Goal: Task Accomplishment & Management: Manage account settings

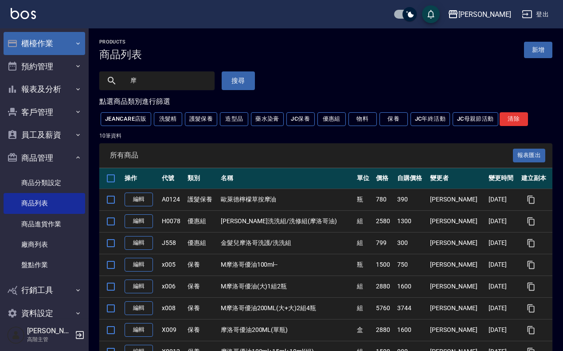
click at [53, 47] on button "櫃檯作業" at bounding box center [45, 43] width 82 height 23
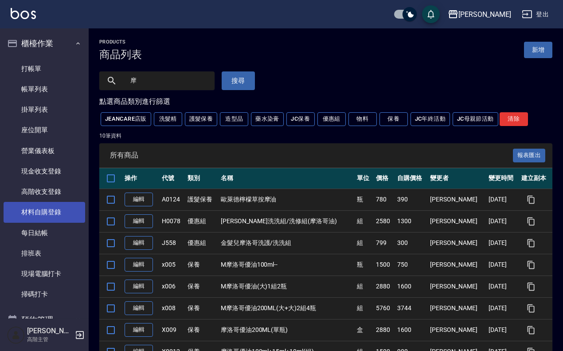
click at [65, 211] on link "材料自購登錄" at bounding box center [45, 212] width 82 height 20
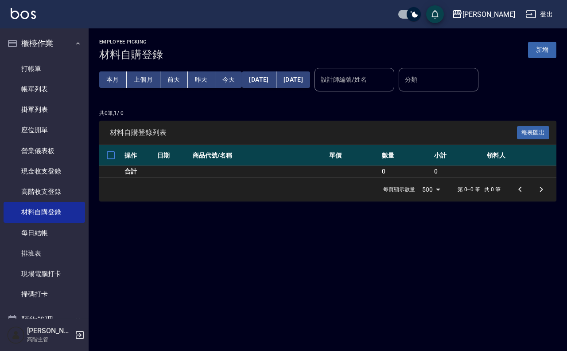
click at [537, 40] on div "Employee Picking 材料自購登錄 新增" at bounding box center [327, 50] width 457 height 22
click at [543, 50] on button "新增" at bounding box center [542, 50] width 28 height 16
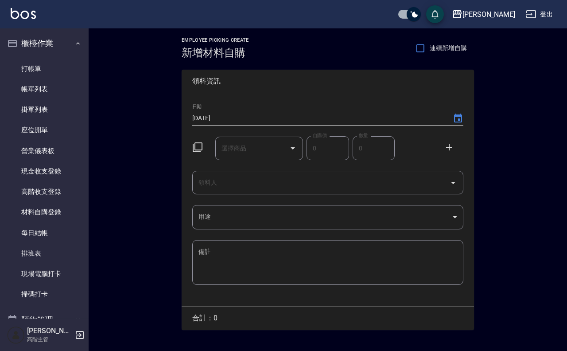
click at [245, 153] on input "選擇商品" at bounding box center [252, 148] width 67 height 16
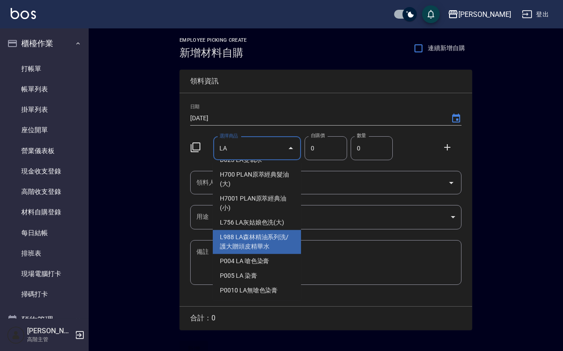
scroll to position [98, 0]
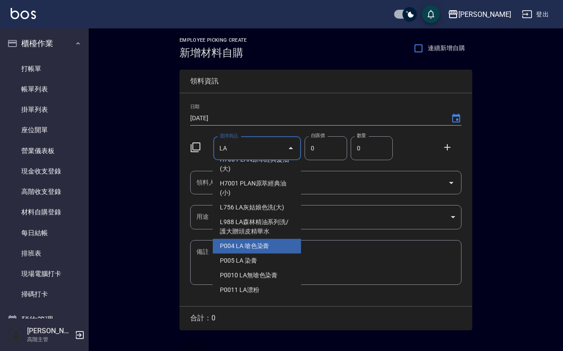
click at [275, 243] on li "P004 LA 嗆色染膏" at bounding box center [257, 245] width 88 height 15
type input "LA 嗆色染膏"
type input "120"
type input "1"
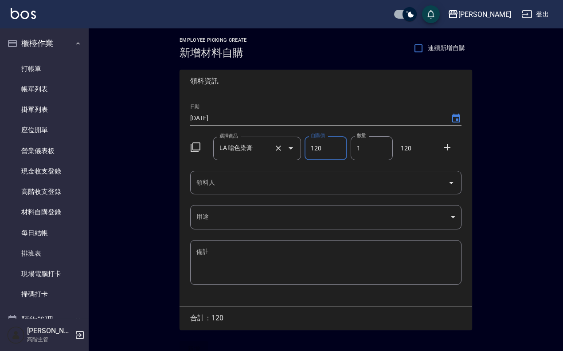
click at [263, 148] on input "LA 嗆色染膏" at bounding box center [244, 148] width 55 height 16
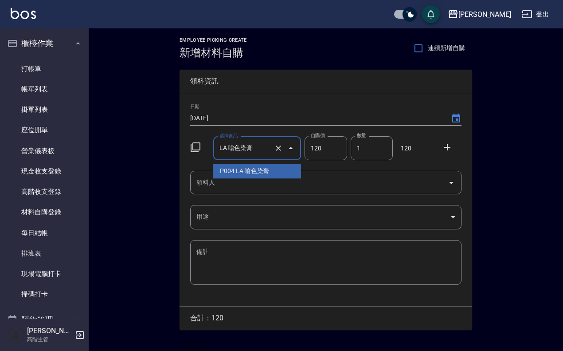
click at [265, 151] on input "LA 嗆色染膏" at bounding box center [244, 148] width 55 height 16
click at [264, 151] on input "LA 嗆色染膏" at bounding box center [244, 148] width 55 height 16
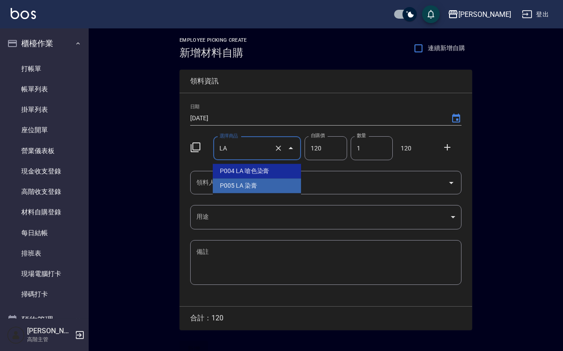
click at [267, 184] on li "P005 LA 染膏" at bounding box center [257, 185] width 88 height 15
type input "LA [DEMOGRAPHIC_DATA]膏"
type input "90"
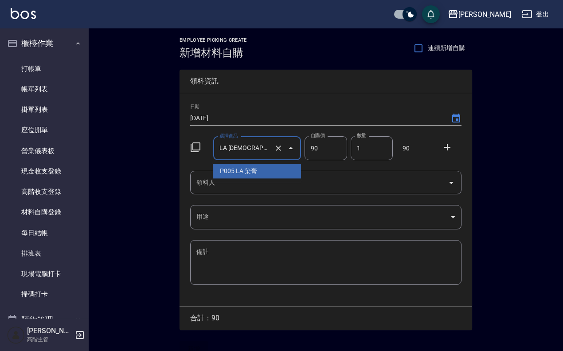
click at [252, 150] on input "LA [DEMOGRAPHIC_DATA]膏" at bounding box center [244, 148] width 55 height 16
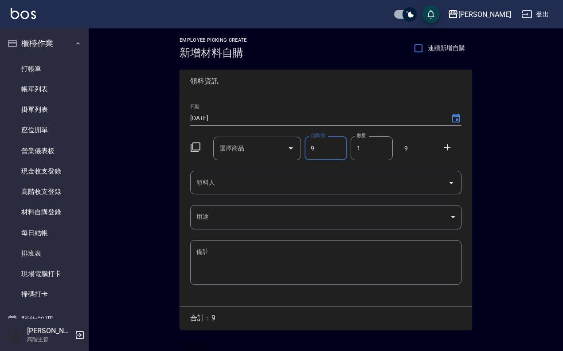
click at [251, 153] on input "選擇商品" at bounding box center [250, 148] width 67 height 16
drag, startPoint x: 251, startPoint y: 153, endPoint x: 282, endPoint y: 151, distance: 31.5
click at [263, 153] on input "選擇商品" at bounding box center [250, 148] width 67 height 16
click at [315, 148] on input "9" at bounding box center [325, 148] width 42 height 24
type input "0"
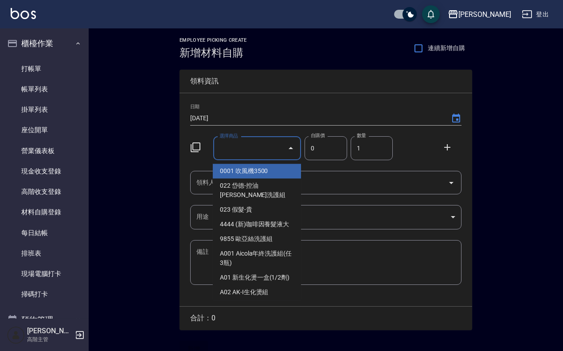
click at [273, 146] on input "選擇商品" at bounding box center [250, 148] width 67 height 16
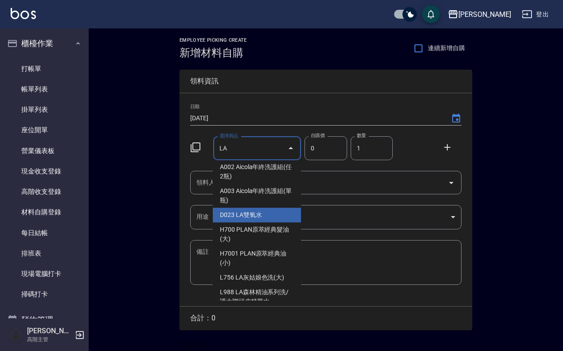
scroll to position [55, 0]
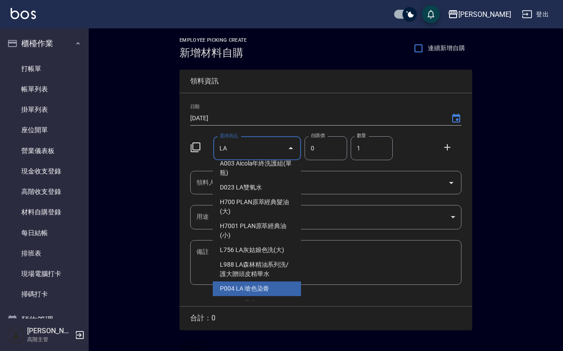
click at [263, 285] on li "P004 LA 嗆色染膏" at bounding box center [257, 288] width 88 height 15
type input "LA 嗆色染膏"
type input "120"
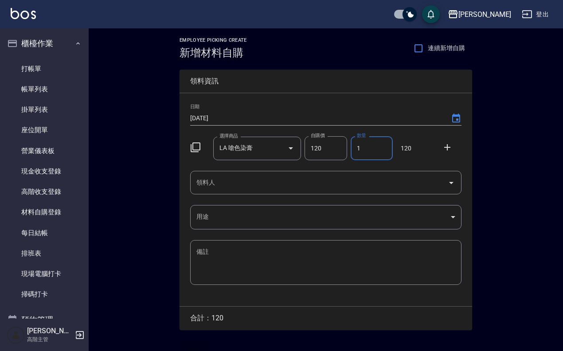
drag, startPoint x: 373, startPoint y: 151, endPoint x: 338, endPoint y: 147, distance: 35.2
click at [338, 147] on div "選擇商品 LA 嗆色染膏 選擇商品 自購價 120 自購價 數量 1 數量 120" at bounding box center [324, 146] width 275 height 27
type input "2"
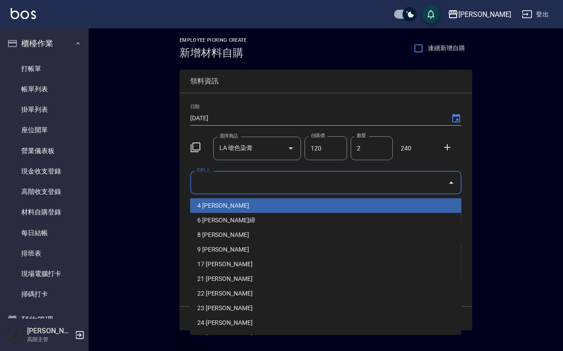
click at [238, 178] on input "領料人" at bounding box center [319, 183] width 250 height 16
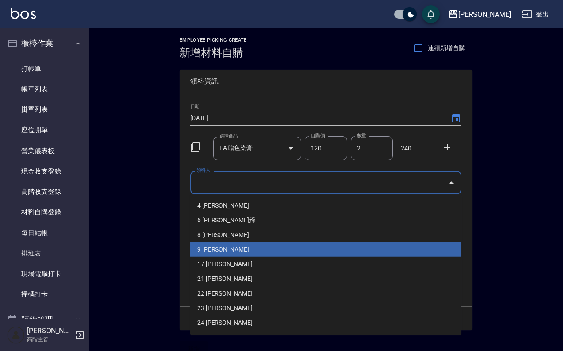
click at [278, 253] on li "9 [PERSON_NAME]" at bounding box center [325, 249] width 271 height 15
type input "[PERSON_NAME]"
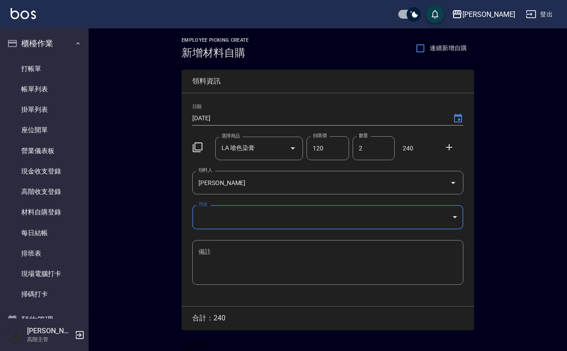
click at [240, 216] on body "上越[PERSON_NAME] 登出 櫃檯作業 打帳單 帳單列表 掛單列表 座位開單 營業儀表板 現金收支登錄 高階收支登錄 材料自購登錄 每日結帳 排班表 …" at bounding box center [283, 182] width 567 height 365
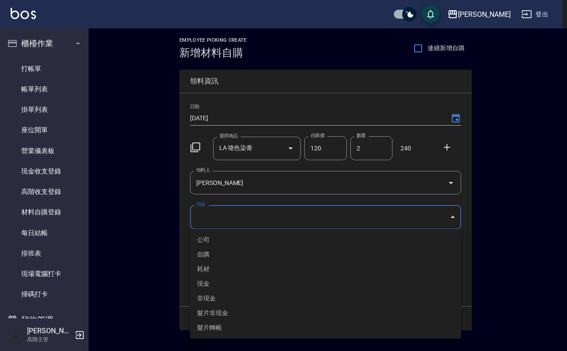
click at [211, 254] on li "自購" at bounding box center [325, 254] width 271 height 15
type input "自購"
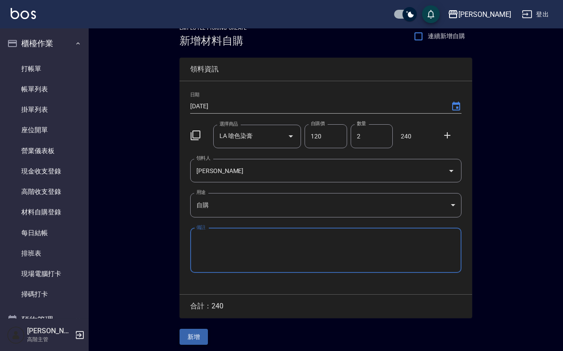
scroll to position [16, 0]
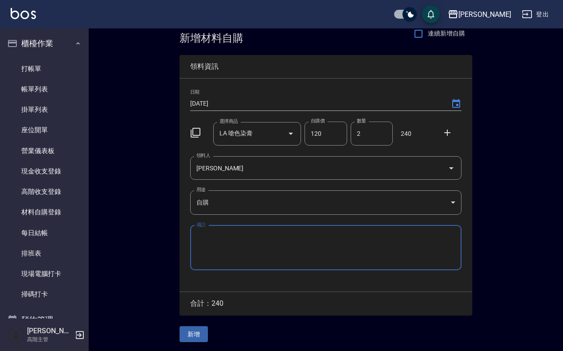
click at [191, 337] on button "新增" at bounding box center [193, 334] width 28 height 16
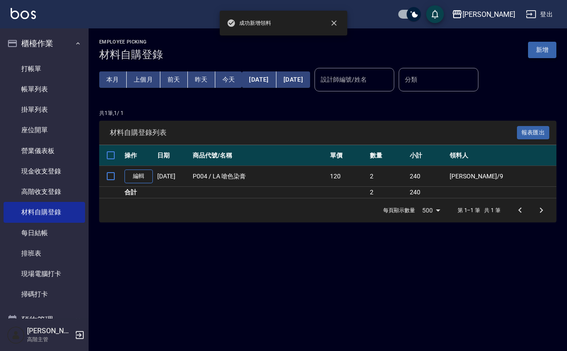
click at [546, 49] on button "新增" at bounding box center [542, 50] width 28 height 16
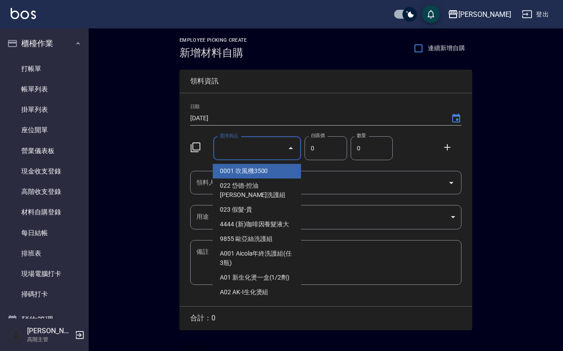
click at [245, 150] on input "選擇商品" at bounding box center [250, 148] width 67 height 16
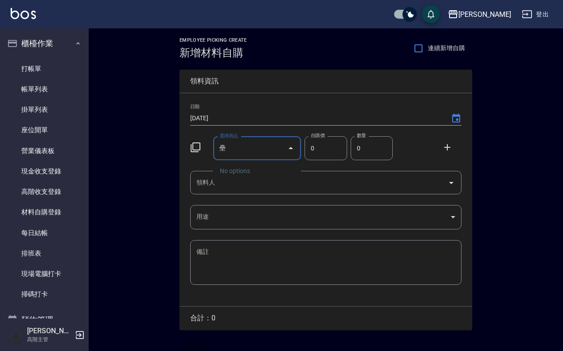
type input "[PERSON_NAME]"
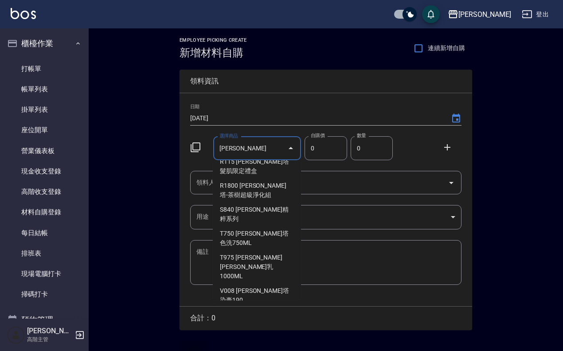
scroll to position [3, 0]
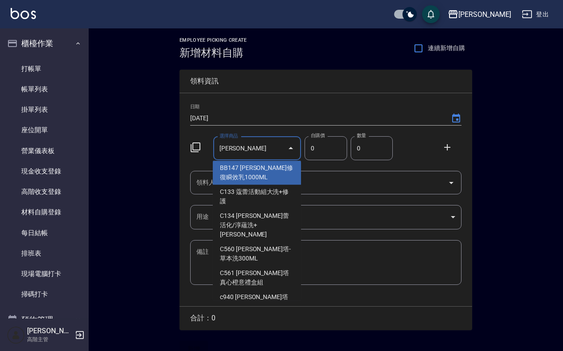
drag, startPoint x: 275, startPoint y: 218, endPoint x: 267, endPoint y: 136, distance: 82.9
click at [267, 136] on body "上越[PERSON_NAME] 登出 櫃檯作業 打帳單 帳單列表 掛單列表 座位開單 營業儀表板 現金收支登錄 高階收支登錄 材料自購登錄 每日結帳 排班表 …" at bounding box center [281, 182] width 563 height 365
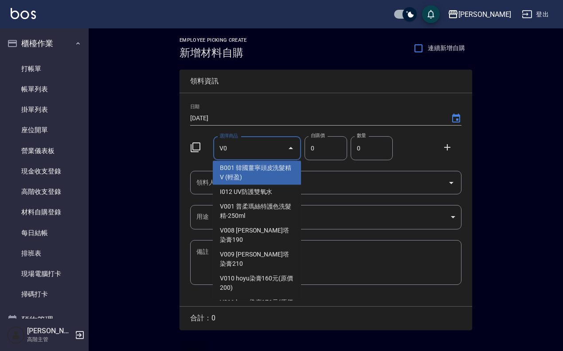
scroll to position [0, 0]
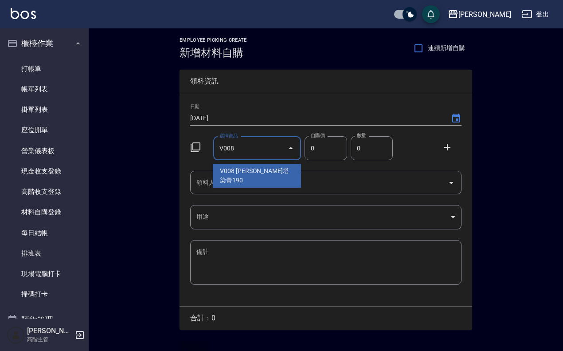
click at [262, 169] on li "V008 [PERSON_NAME]塔染膏190" at bounding box center [257, 176] width 88 height 24
type input "[PERSON_NAME]塔染膏190"
type input "152"
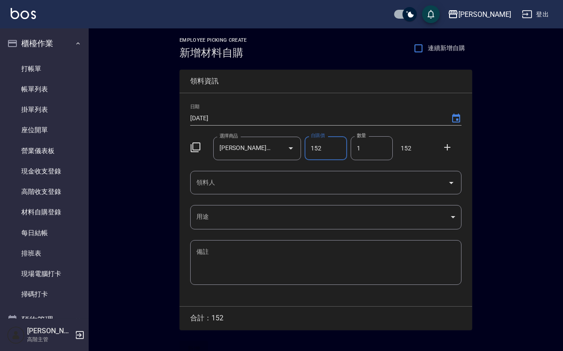
click at [371, 147] on input "1" at bounding box center [372, 148] width 42 height 24
drag, startPoint x: 371, startPoint y: 147, endPoint x: 341, endPoint y: 148, distance: 29.7
click at [341, 148] on div "選擇商品 [PERSON_NAME]塔染膏190 選擇商品 自購價 152 自購價 數量 1 數量 152" at bounding box center [324, 146] width 275 height 27
drag, startPoint x: 278, startPoint y: 172, endPoint x: 277, endPoint y: 182, distance: 9.8
click at [277, 178] on div "領料人" at bounding box center [325, 182] width 271 height 23
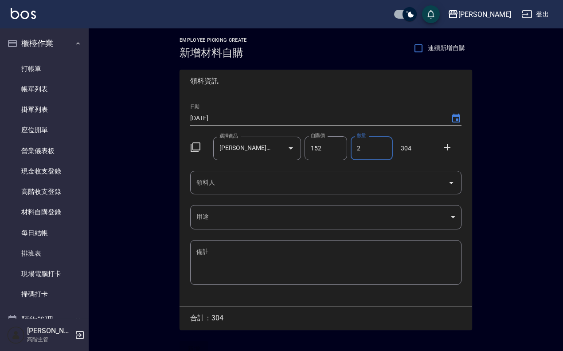
type input "2"
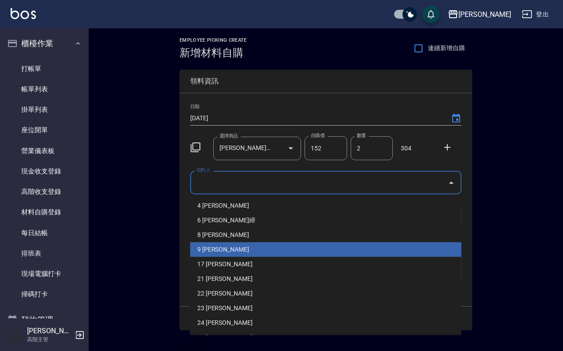
click at [247, 242] on li "9 [PERSON_NAME]" at bounding box center [325, 249] width 271 height 15
type input "[PERSON_NAME]"
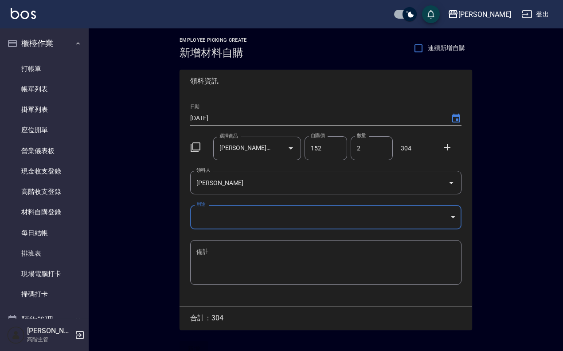
click at [248, 218] on body "上越[PERSON_NAME] 登出 櫃檯作業 打帳單 帳單列表 掛單列表 座位開單 營業儀表板 現金收支登錄 高階收支登錄 材料自購登錄 每日結帳 排班表 …" at bounding box center [281, 182] width 563 height 365
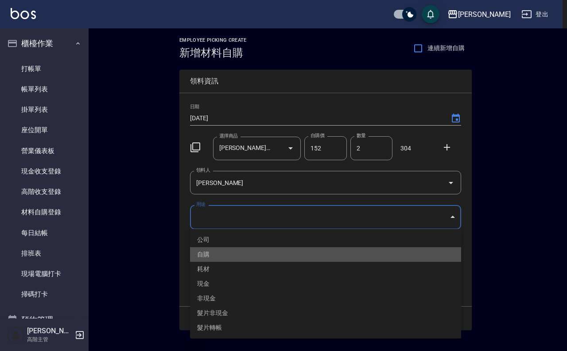
click at [229, 255] on li "自購" at bounding box center [325, 254] width 271 height 15
type input "自購"
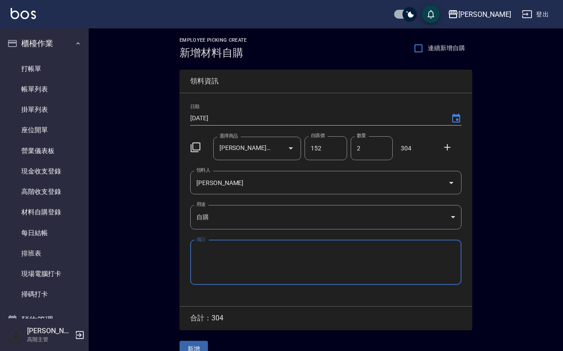
click at [448, 149] on icon at bounding box center [447, 147] width 11 height 11
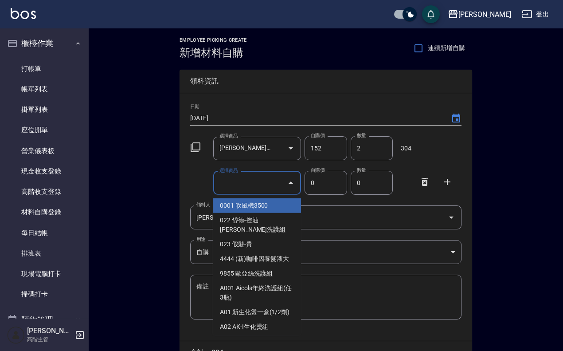
click at [236, 179] on div "選擇商品 選擇商品" at bounding box center [257, 182] width 88 height 23
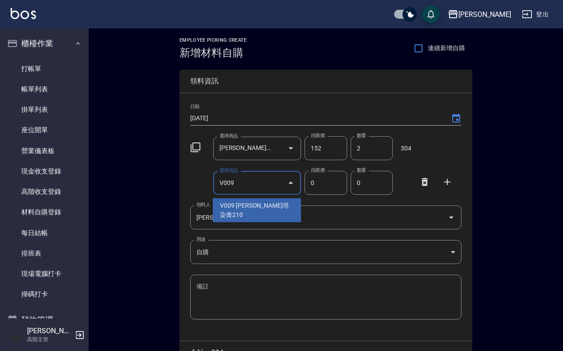
drag, startPoint x: 260, startPoint y: 214, endPoint x: 262, endPoint y: 208, distance: 6.3
click at [262, 211] on ul "V009 [PERSON_NAME]塔染膏210" at bounding box center [257, 210] width 88 height 31
click at [262, 208] on li "V009 [PERSON_NAME]塔染膏210" at bounding box center [257, 210] width 88 height 24
type input "[PERSON_NAME]塔染膏210"
type input "168"
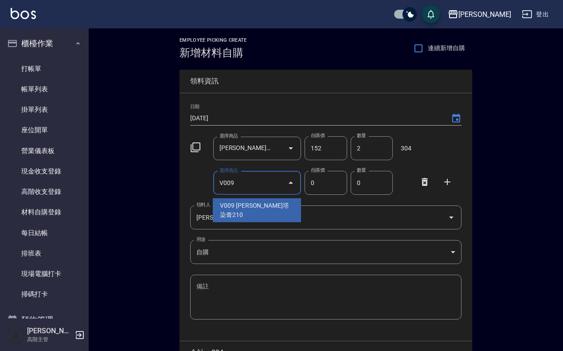
type input "1"
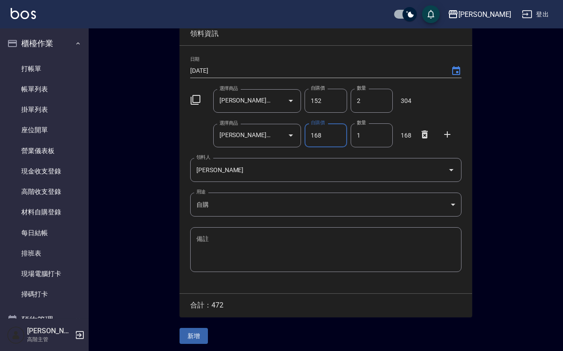
scroll to position [50, 0]
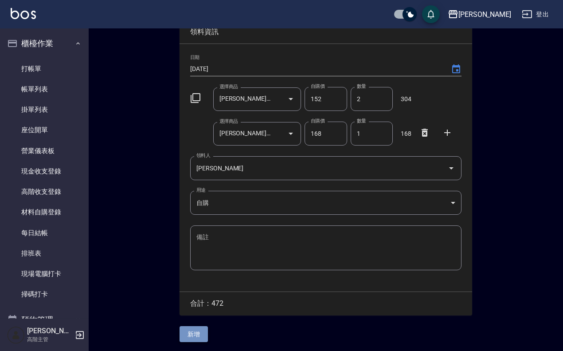
click at [193, 337] on button "新增" at bounding box center [193, 334] width 28 height 16
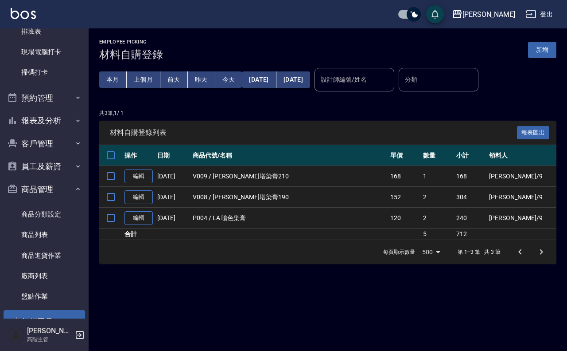
scroll to position [269, 0]
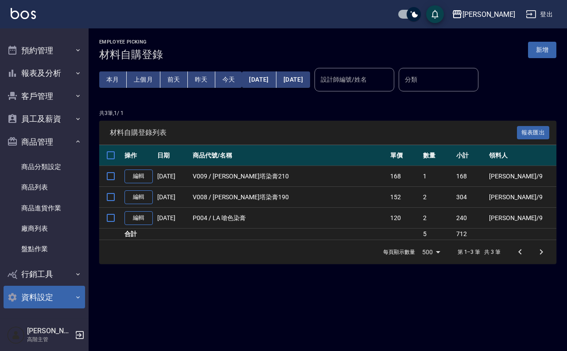
click at [51, 297] on button "資料設定" at bounding box center [45, 296] width 82 height 23
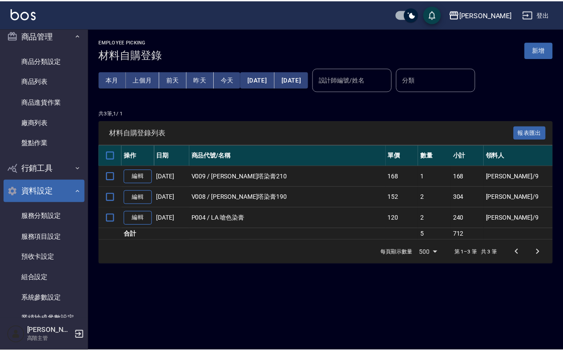
scroll to position [475, 0]
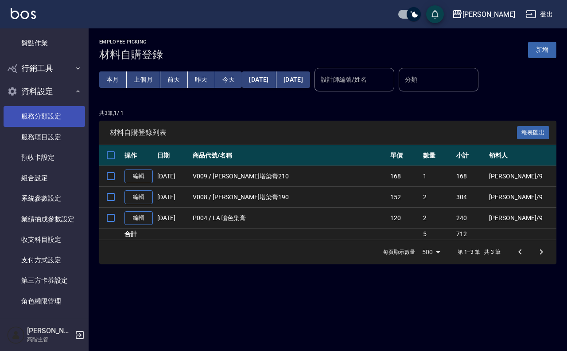
click at [60, 121] on link "服務分類設定" at bounding box center [45, 116] width 82 height 20
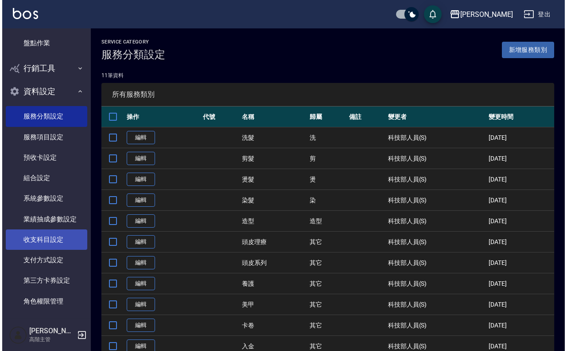
scroll to position [481, 0]
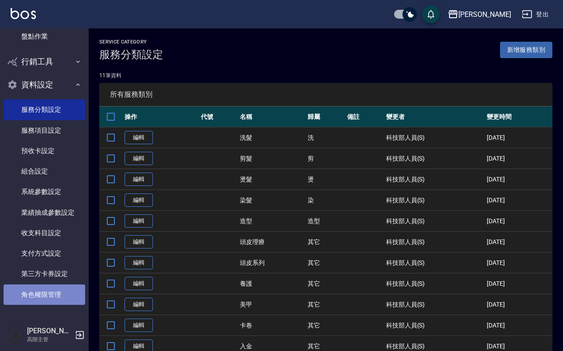
click at [62, 294] on link "角色權限管理" at bounding box center [45, 294] width 82 height 20
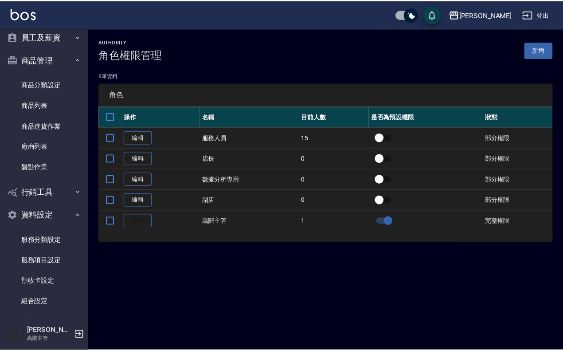
scroll to position [371, 0]
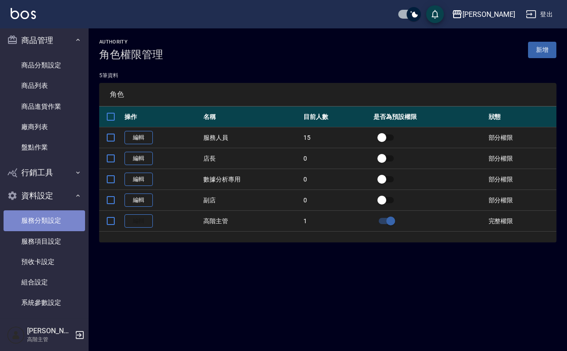
click at [61, 221] on link "服務分類設定" at bounding box center [45, 220] width 82 height 20
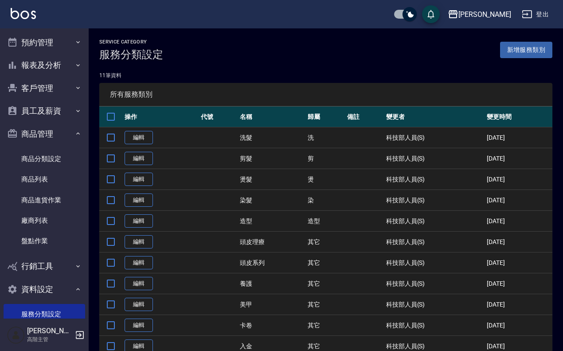
scroll to position [481, 0]
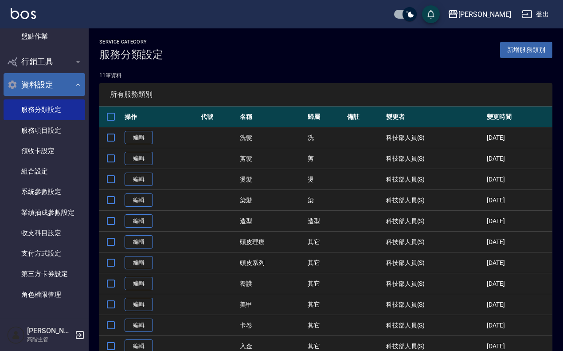
click at [67, 80] on button "資料設定" at bounding box center [45, 84] width 82 height 23
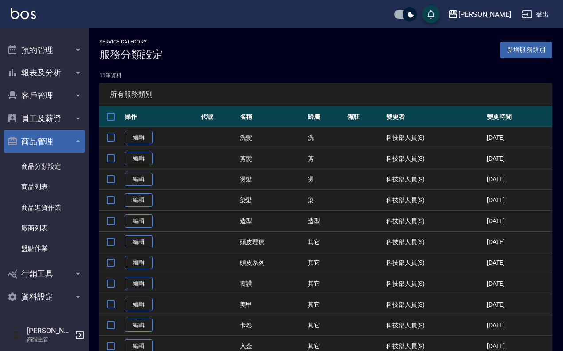
click at [69, 143] on button "商品管理" at bounding box center [45, 141] width 82 height 23
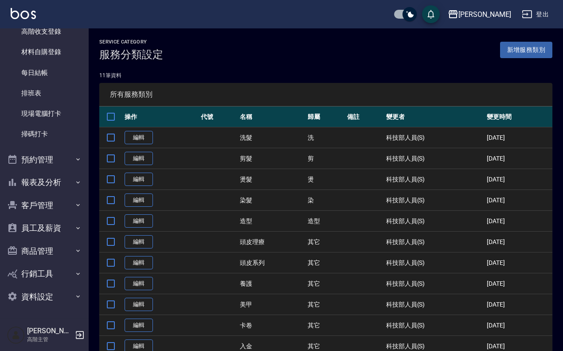
scroll to position [160, 0]
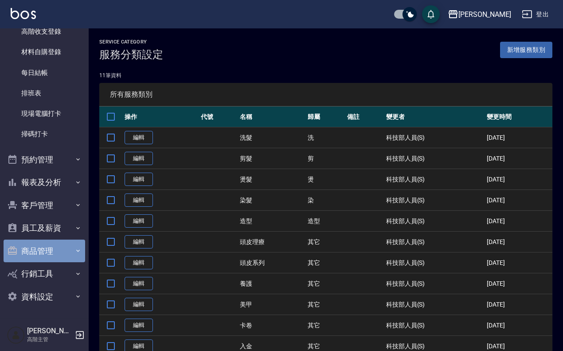
click at [70, 239] on button "商品管理" at bounding box center [45, 250] width 82 height 23
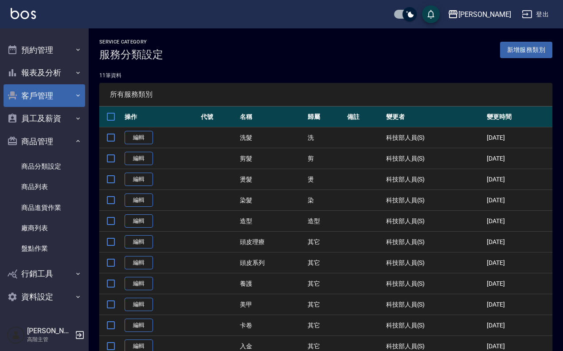
scroll to position [214, 0]
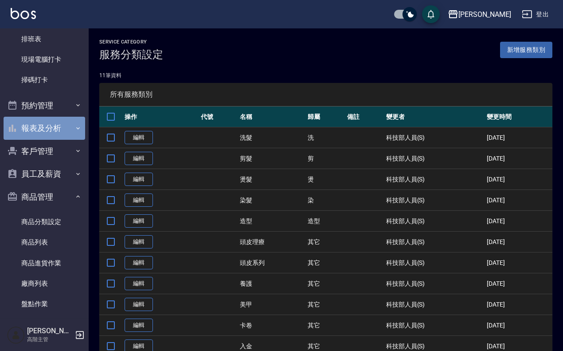
click at [63, 127] on button "報表及分析" at bounding box center [45, 128] width 82 height 23
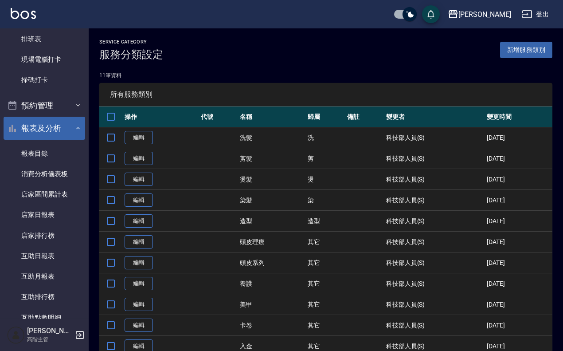
click at [66, 122] on button "報表及分析" at bounding box center [45, 128] width 82 height 23
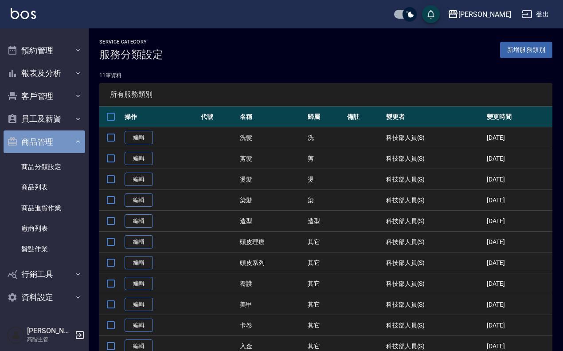
click at [69, 136] on button "商品管理" at bounding box center [45, 141] width 82 height 23
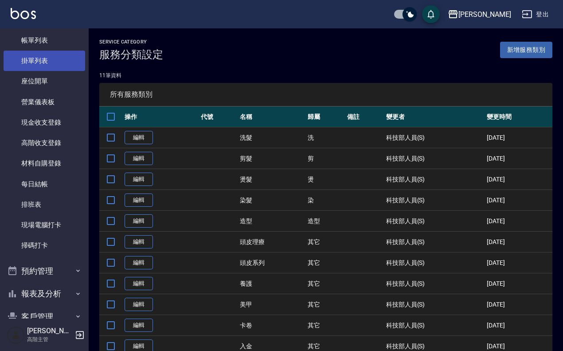
scroll to position [0, 0]
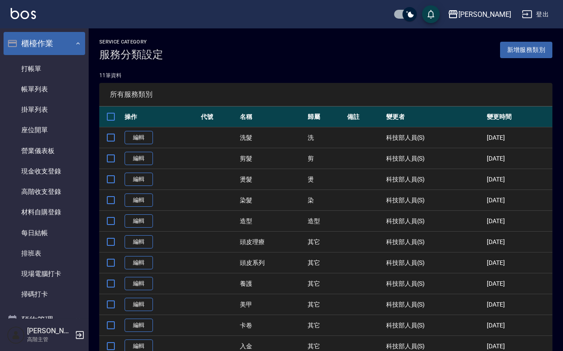
click at [70, 36] on button "櫃檯作業" at bounding box center [45, 43] width 82 height 23
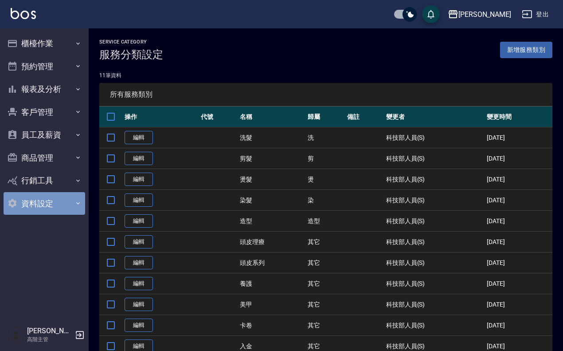
click at [60, 200] on button "資料設定" at bounding box center [45, 203] width 82 height 23
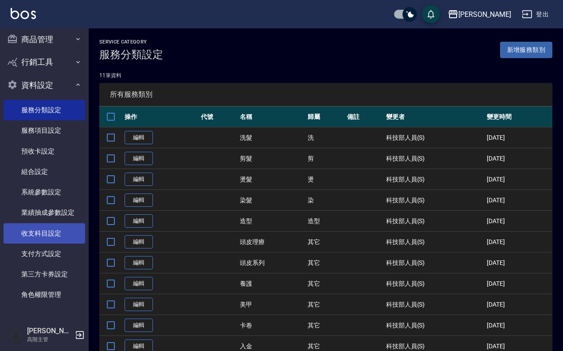
scroll to position [39, 0]
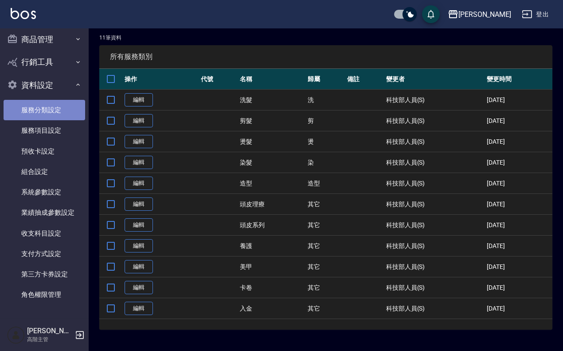
click at [62, 107] on link "服務分類設定" at bounding box center [45, 110] width 82 height 20
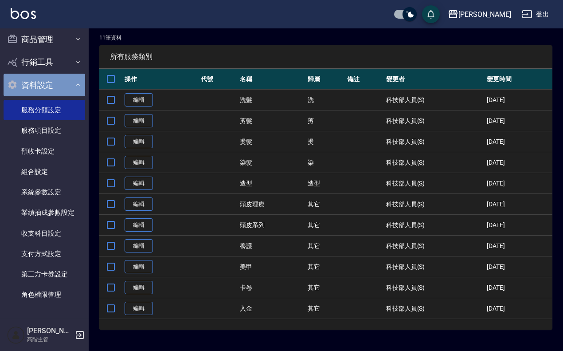
click at [74, 87] on icon "button" at bounding box center [77, 84] width 7 height 7
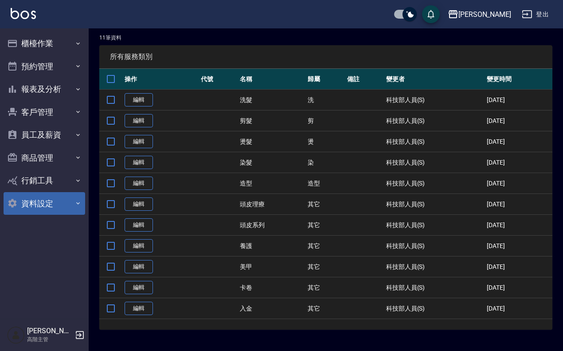
scroll to position [0, 0]
click at [41, 133] on button "員工及薪資" at bounding box center [45, 134] width 82 height 23
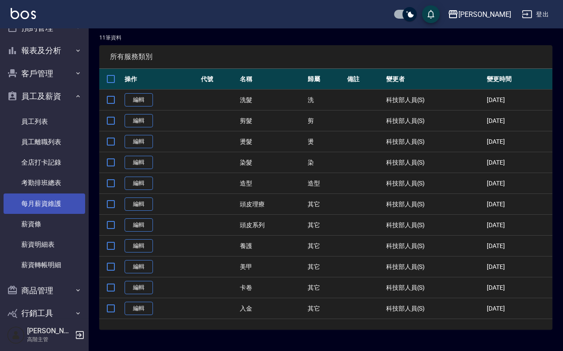
scroll to position [55, 0]
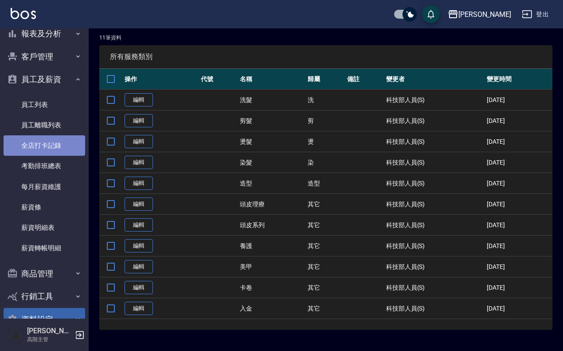
click at [59, 145] on link "全店打卡記錄" at bounding box center [45, 145] width 82 height 20
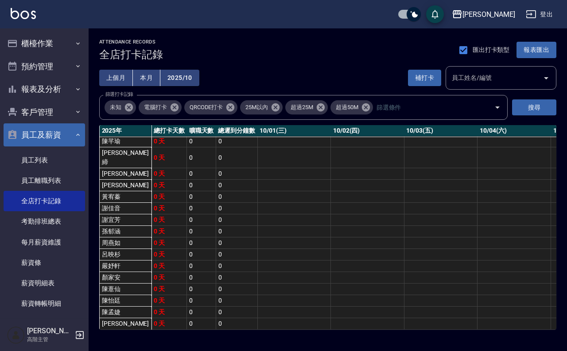
click at [74, 132] on icon "button" at bounding box center [77, 134] width 7 height 7
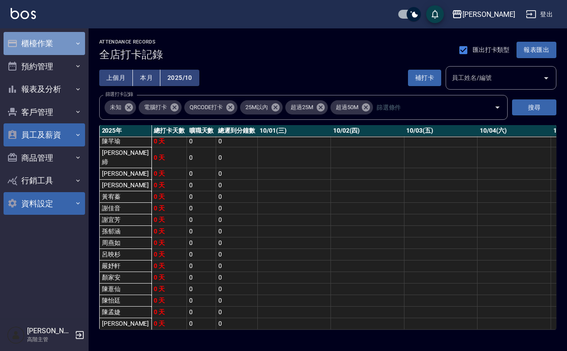
click at [63, 39] on button "櫃檯作業" at bounding box center [45, 43] width 82 height 23
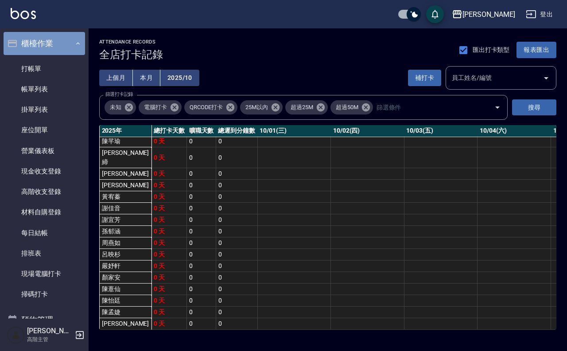
click at [63, 39] on button "櫃檯作業" at bounding box center [45, 43] width 82 height 23
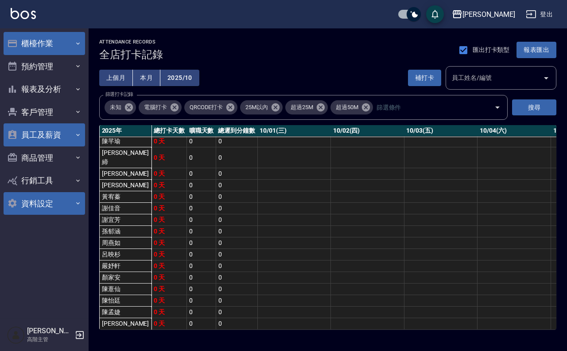
click at [63, 39] on button "櫃檯作業" at bounding box center [45, 43] width 82 height 23
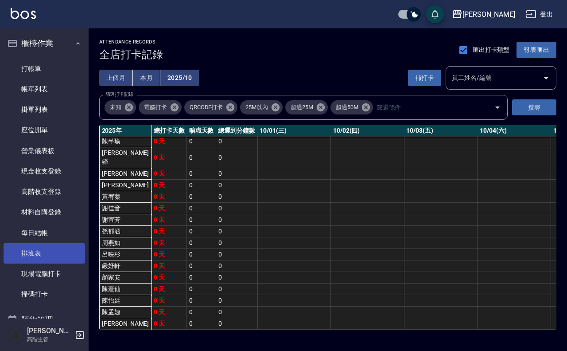
click at [39, 251] on link "排班表" at bounding box center [45, 253] width 82 height 20
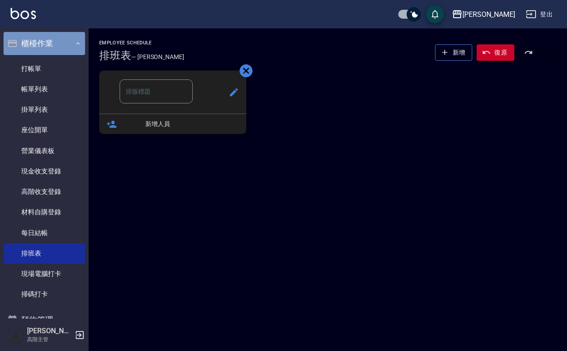
click at [65, 43] on button "櫃檯作業" at bounding box center [45, 43] width 82 height 23
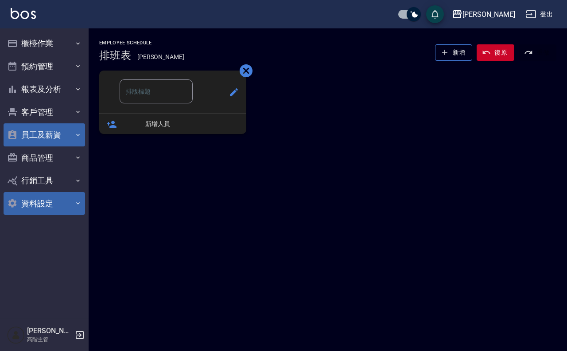
click at [46, 198] on button "資料設定" at bounding box center [45, 203] width 82 height 23
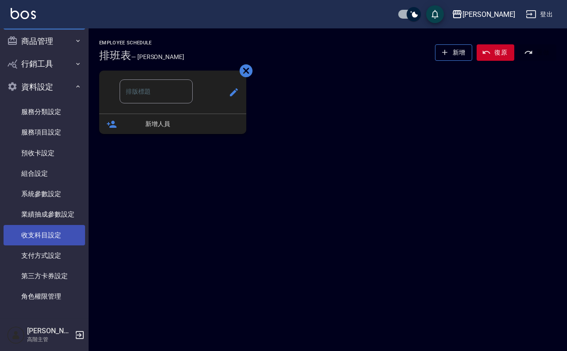
scroll to position [118, 0]
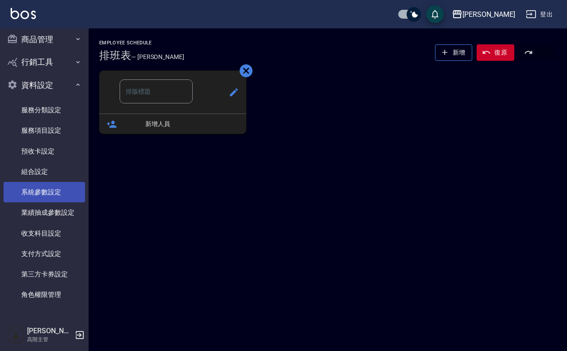
click at [66, 190] on link "系統參數設定" at bounding box center [45, 192] width 82 height 20
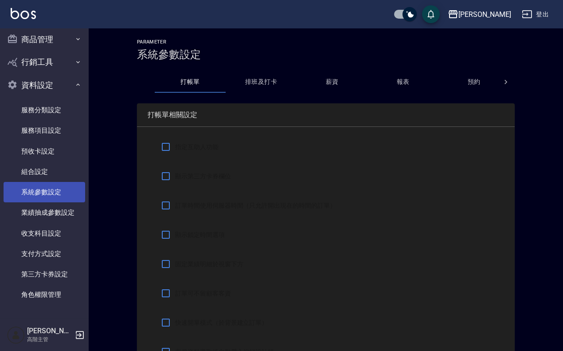
checkbox input "true"
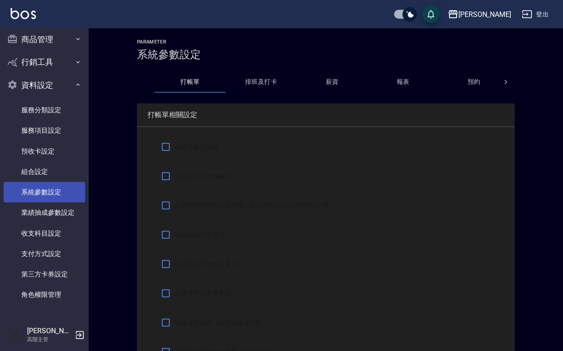
checkbox input "true"
checkbox input "false"
type input "NICKNAME"
type input "LASTORDER"
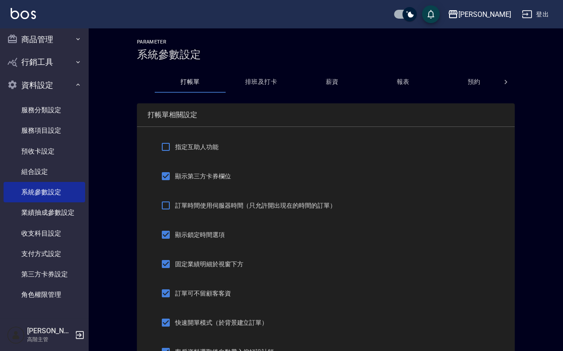
click at [271, 86] on button "排班及打卡" at bounding box center [261, 81] width 71 height 21
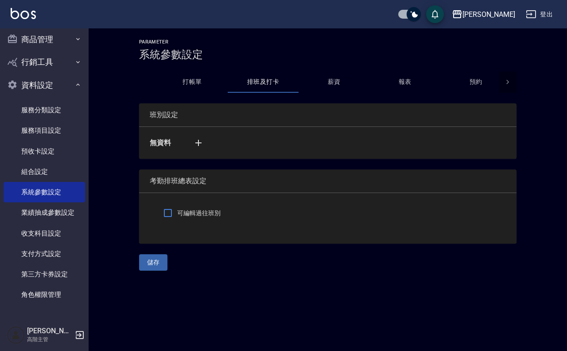
click at [506, 77] on div at bounding box center [508, 81] width 18 height 21
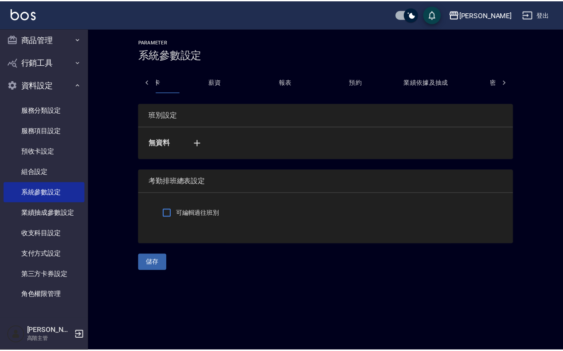
scroll to position [0, 284]
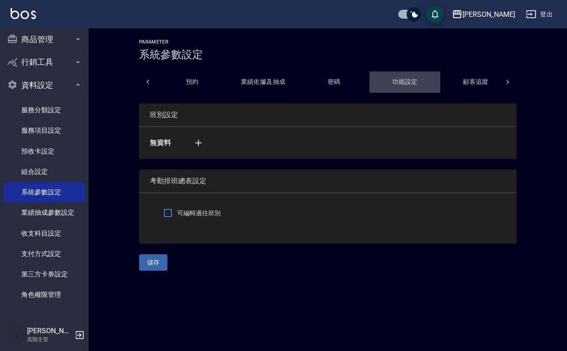
click at [404, 80] on button "功能設定" at bounding box center [405, 81] width 71 height 21
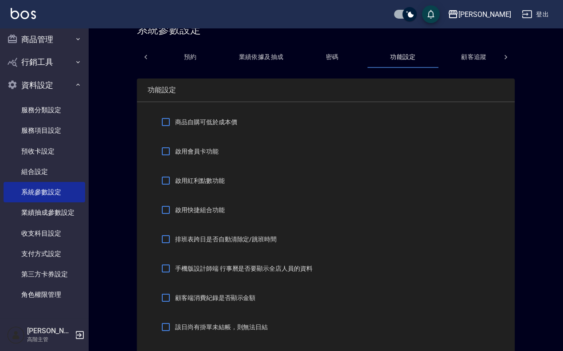
scroll to position [0, 0]
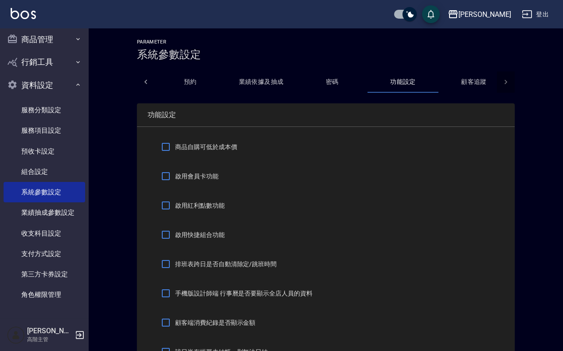
click at [504, 80] on icon at bounding box center [505, 82] width 9 height 9
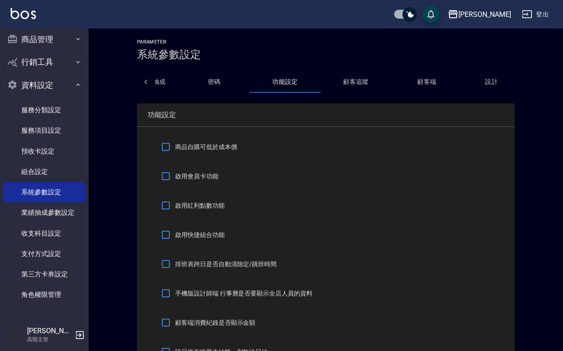
scroll to position [0, 437]
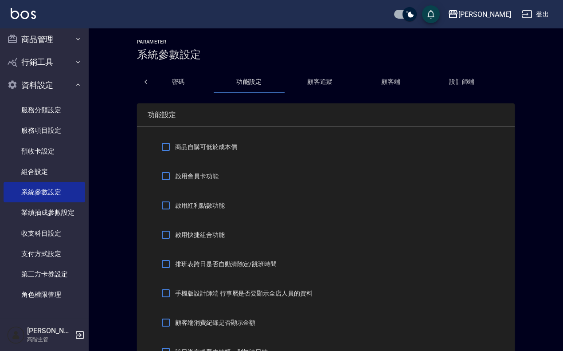
click at [147, 80] on icon at bounding box center [145, 82] width 3 height 4
click at [142, 83] on icon at bounding box center [145, 82] width 9 height 9
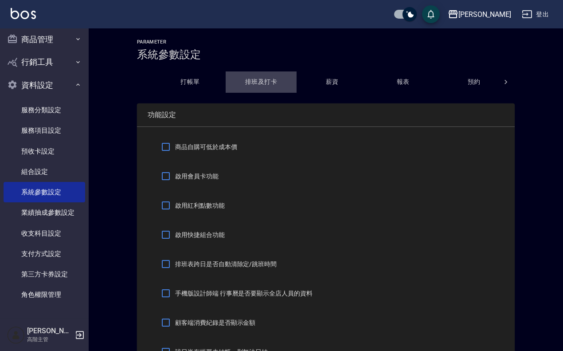
click at [261, 82] on button "排班及打卡" at bounding box center [261, 81] width 71 height 21
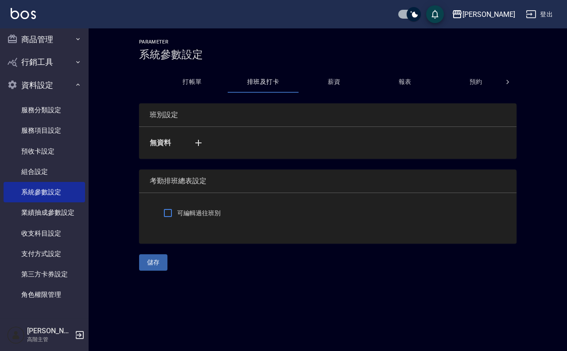
click at [340, 89] on button "薪資" at bounding box center [334, 81] width 71 height 21
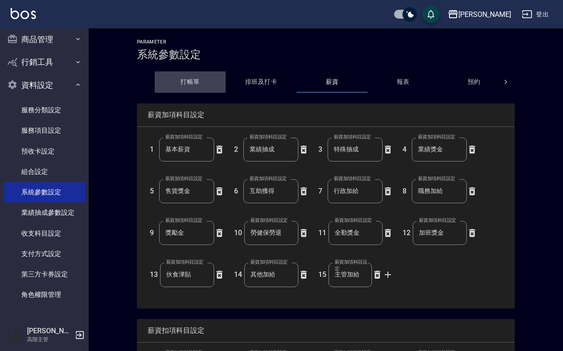
click at [196, 78] on button "打帳單" at bounding box center [190, 81] width 71 height 21
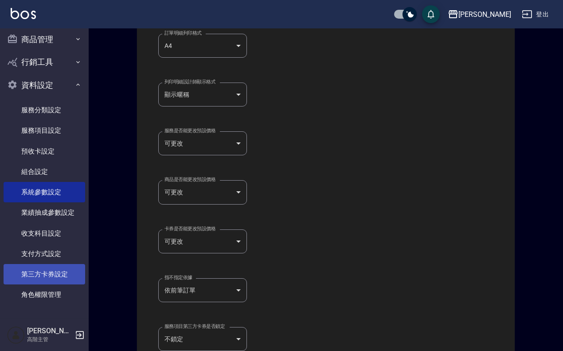
scroll to position [554, 0]
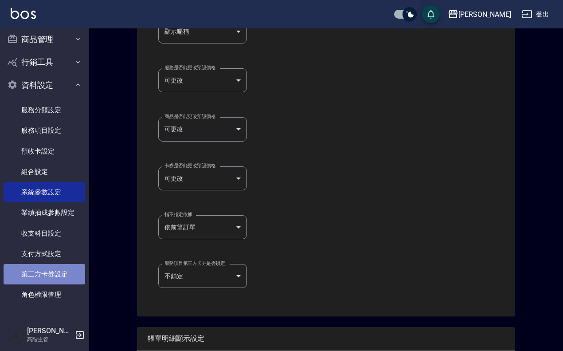
click at [49, 274] on link "第三方卡券設定" at bounding box center [45, 274] width 82 height 20
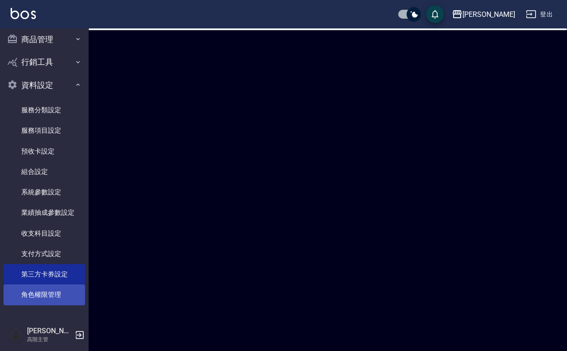
click at [48, 294] on link "角色權限管理" at bounding box center [45, 294] width 82 height 20
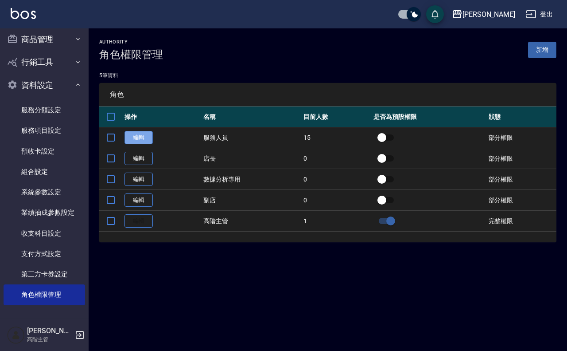
click at [145, 137] on link "編輯" at bounding box center [139, 138] width 28 height 14
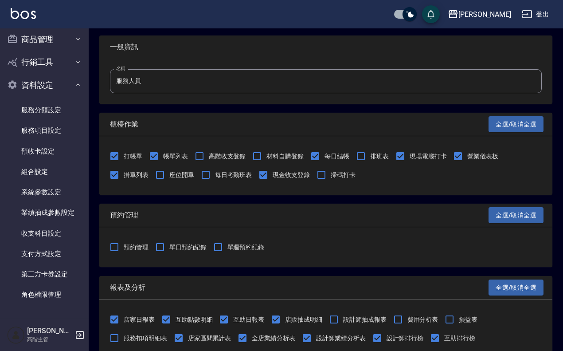
scroll to position [55, 0]
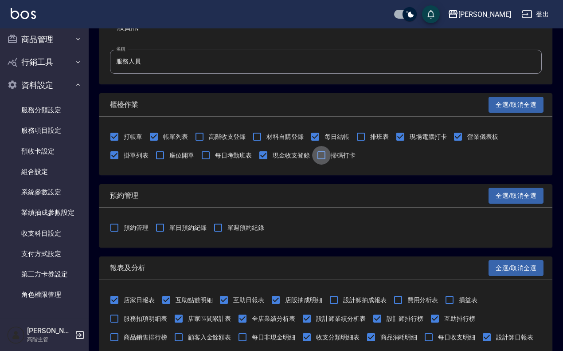
click at [320, 156] on input "掃碼打卡" at bounding box center [321, 155] width 19 height 19
checkbox input "true"
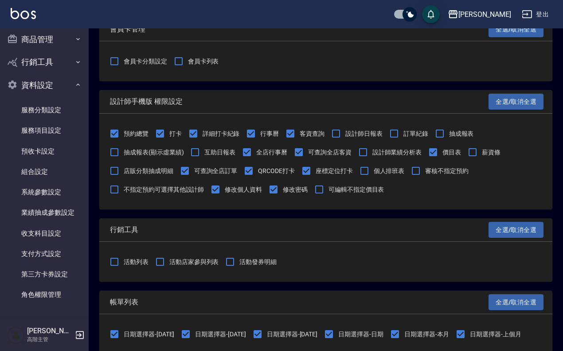
scroll to position [1078, 0]
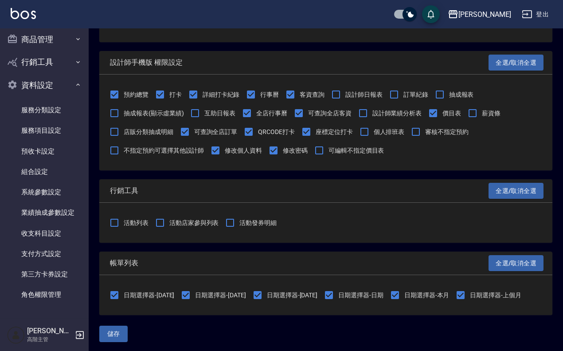
click at [131, 335] on div "儲存" at bounding box center [325, 333] width 453 height 16
click at [111, 329] on button "儲存" at bounding box center [113, 333] width 28 height 16
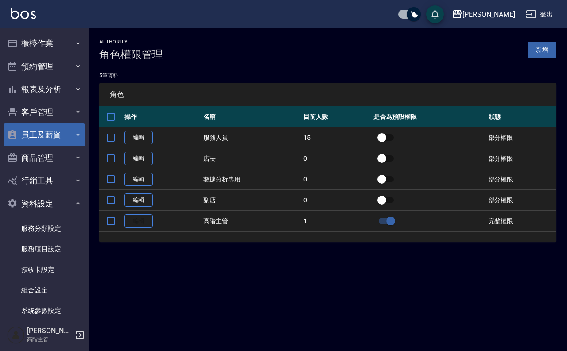
click at [74, 133] on icon "button" at bounding box center [77, 134] width 7 height 7
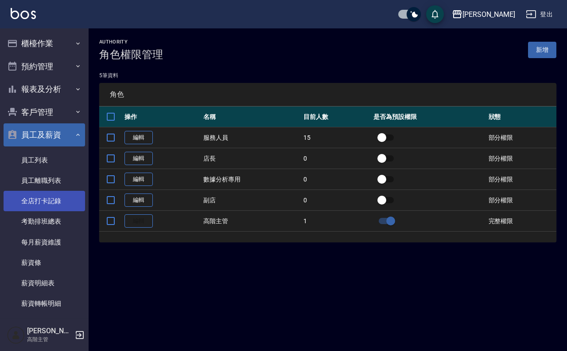
click at [59, 198] on link "全店打卡記錄" at bounding box center [45, 201] width 82 height 20
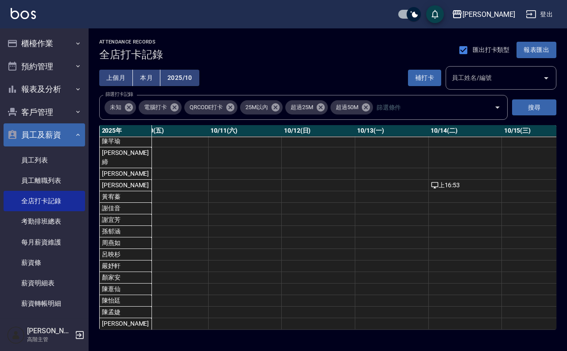
scroll to position [10, 792]
click at [422, 180] on div "上 16:53" at bounding box center [456, 184] width 69 height 9
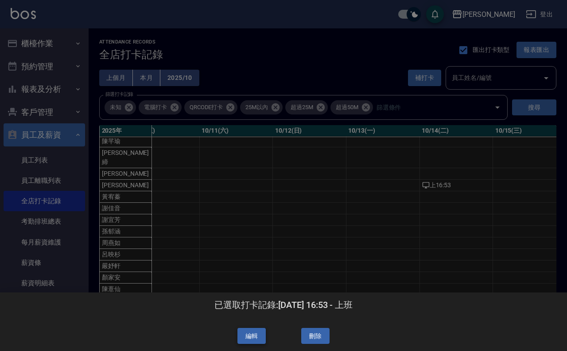
click at [245, 334] on button "編輯" at bounding box center [252, 336] width 28 height 16
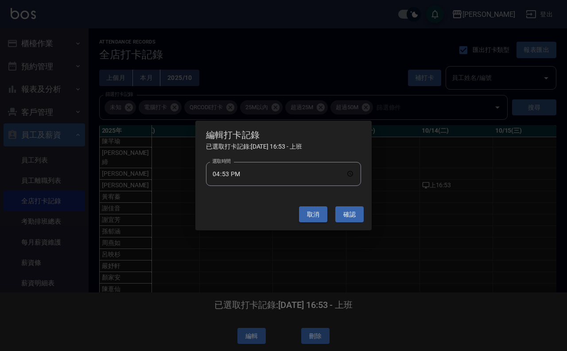
click at [309, 211] on button "取消" at bounding box center [313, 214] width 28 height 16
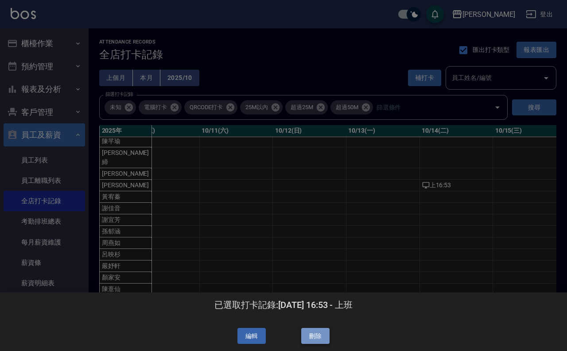
click at [319, 335] on button "刪除" at bounding box center [315, 336] width 28 height 16
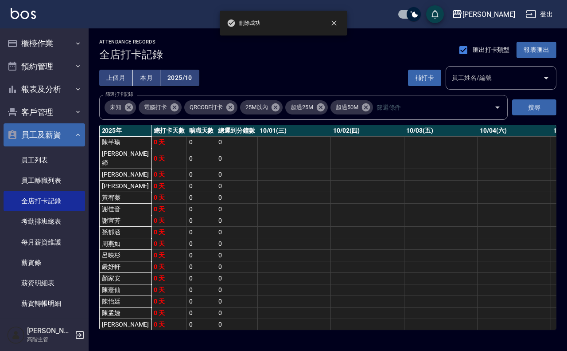
click at [32, 14] on img at bounding box center [23, 13] width 25 height 11
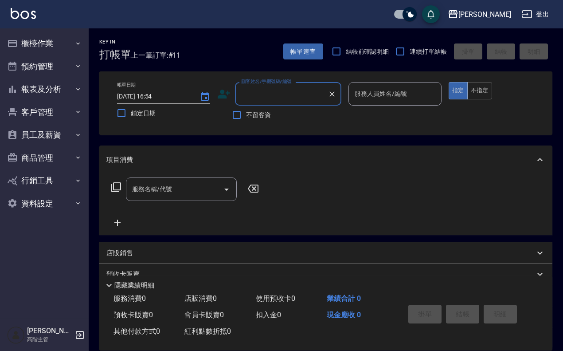
click at [39, 18] on div "[PERSON_NAME]出" at bounding box center [281, 14] width 563 height 28
click at [36, 18] on div "[PERSON_NAME]出" at bounding box center [281, 14] width 563 height 28
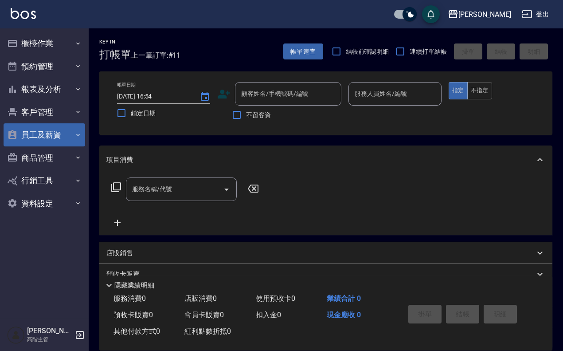
click at [51, 130] on button "員工及薪資" at bounding box center [45, 134] width 82 height 23
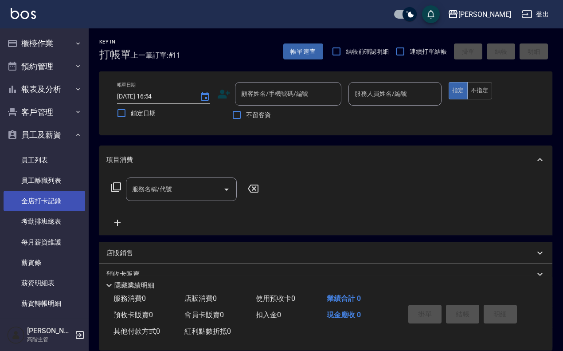
click at [59, 198] on link "全店打卡記錄" at bounding box center [45, 201] width 82 height 20
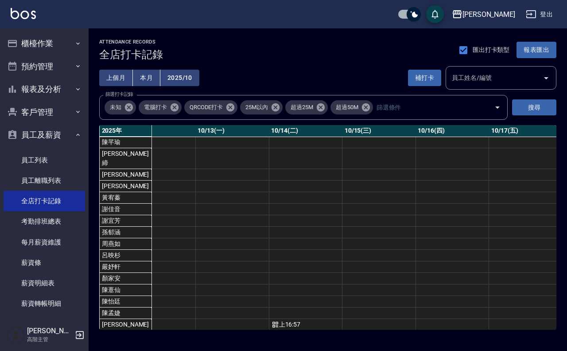
scroll to position [0, 969]
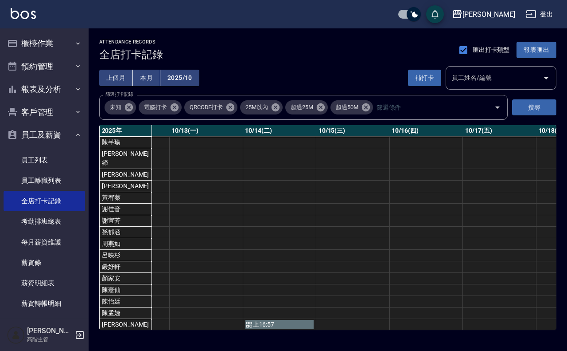
click at [267, 320] on div "上 16:57" at bounding box center [280, 324] width 69 height 9
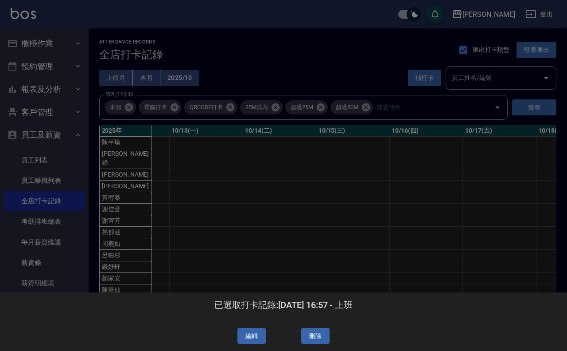
click at [305, 326] on div "已選取打卡記錄: [DATE] 16:57 - 上班 編輯 刪除" at bounding box center [283, 321] width 567 height 59
click at [312, 330] on button "刪除" at bounding box center [315, 336] width 28 height 16
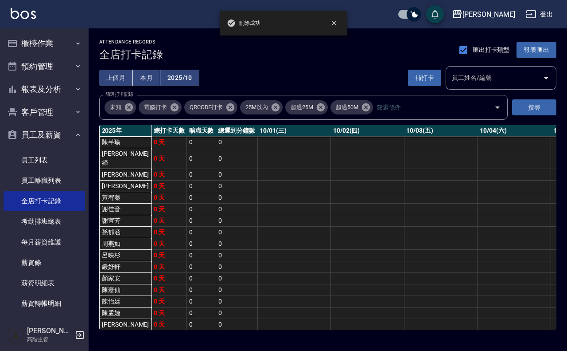
click at [31, 7] on div "[PERSON_NAME]出" at bounding box center [283, 14] width 567 height 28
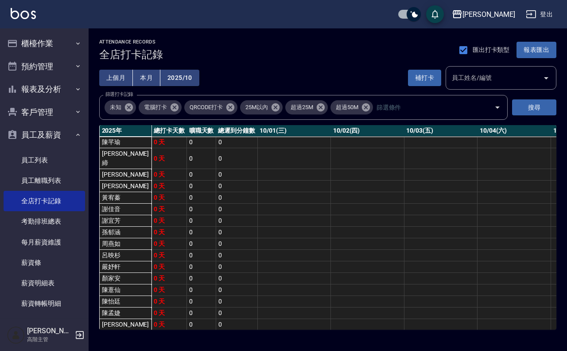
click at [33, 12] on img at bounding box center [23, 13] width 25 height 11
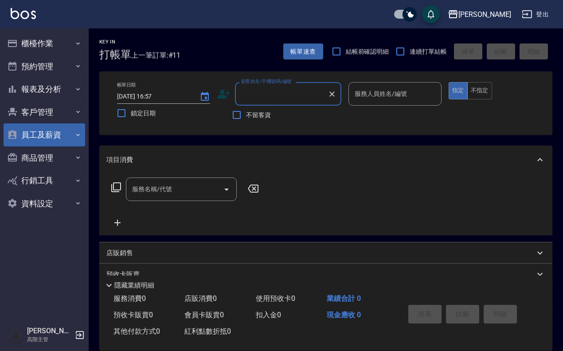
click at [48, 140] on button "員工及薪資" at bounding box center [45, 134] width 82 height 23
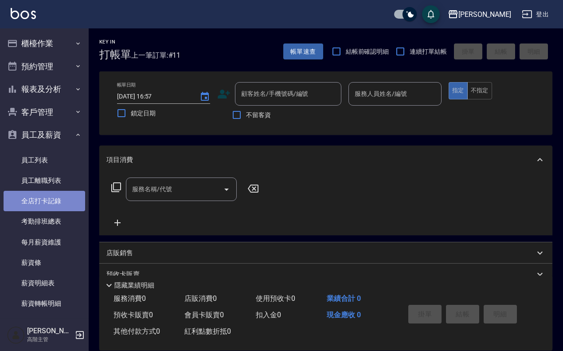
click at [49, 198] on link "全店打卡記錄" at bounding box center [45, 201] width 82 height 20
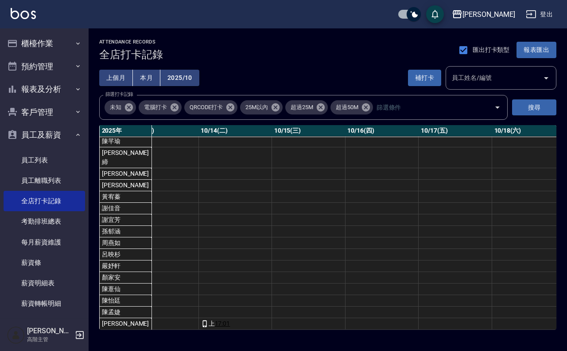
scroll to position [10, 980]
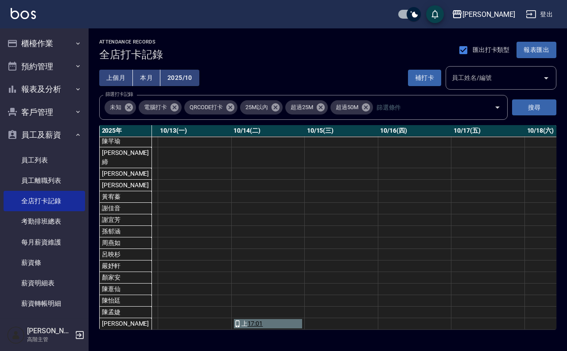
click at [248, 319] on div "上 17:01" at bounding box center [268, 323] width 69 height 9
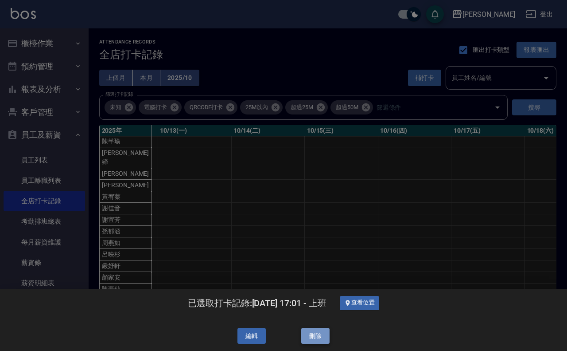
click at [324, 331] on button "刪除" at bounding box center [315, 336] width 28 height 16
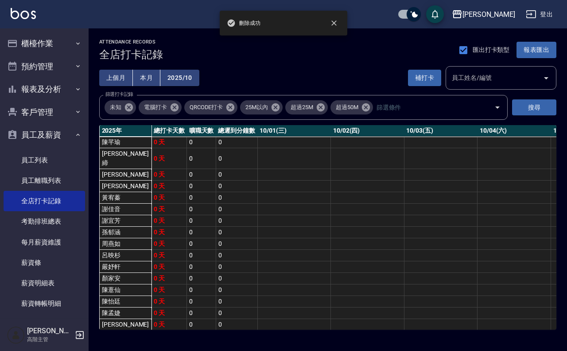
click at [30, 9] on img at bounding box center [23, 13] width 25 height 11
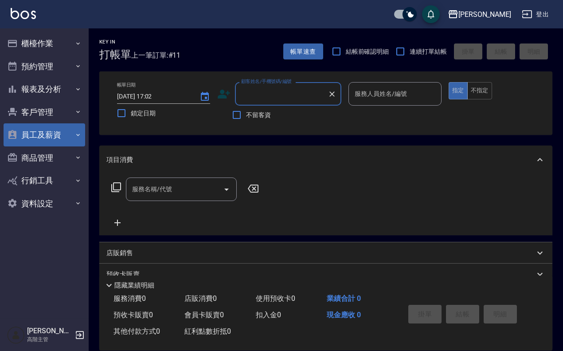
click at [54, 131] on button "員工及薪資" at bounding box center [45, 134] width 82 height 23
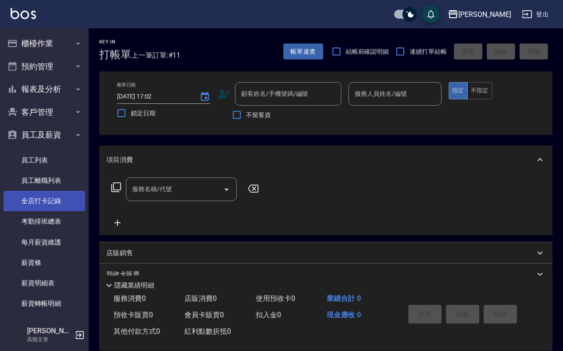
click at [57, 194] on link "全店打卡記錄" at bounding box center [45, 201] width 82 height 20
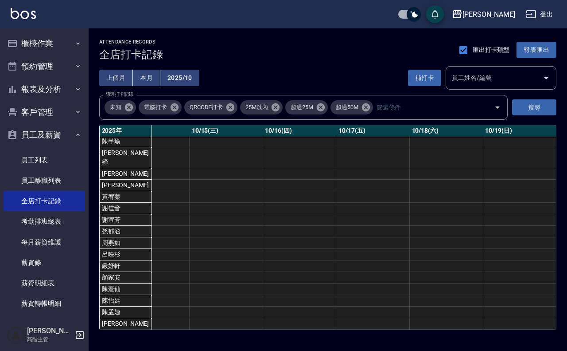
scroll to position [10, 933]
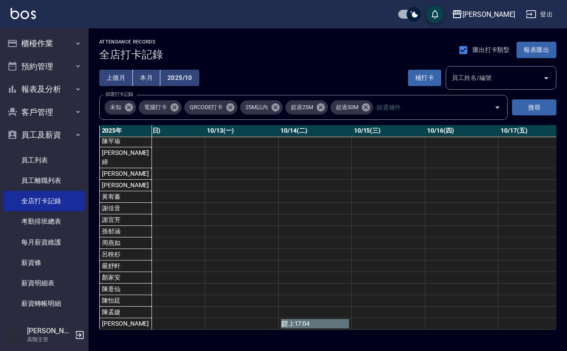
click at [287, 319] on div "上 17:04" at bounding box center [315, 323] width 69 height 9
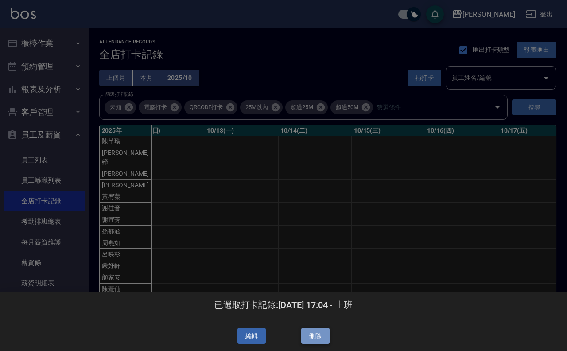
click at [320, 329] on button "刪除" at bounding box center [315, 336] width 28 height 16
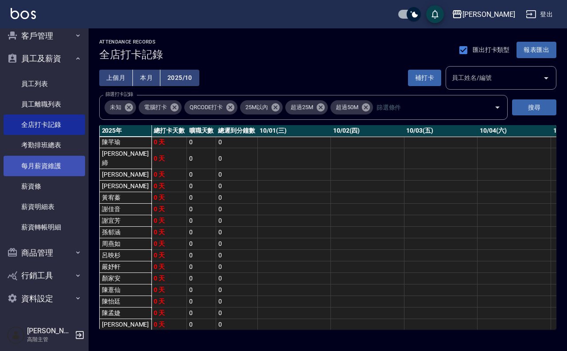
scroll to position [78, 0]
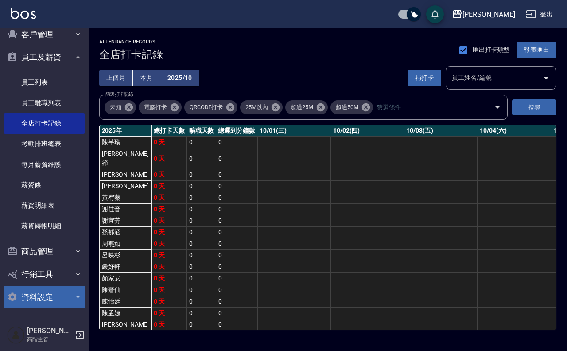
click at [55, 290] on button "資料設定" at bounding box center [45, 296] width 82 height 23
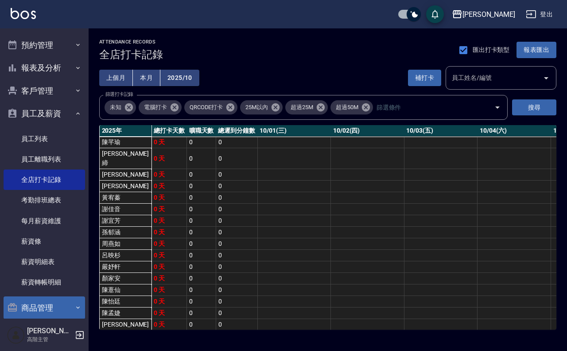
scroll to position [12, 0]
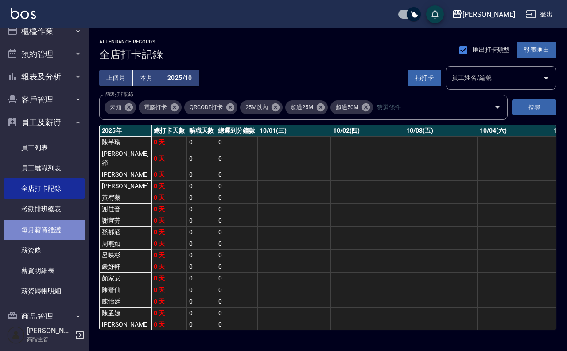
click at [45, 223] on link "每月薪資維護" at bounding box center [45, 229] width 82 height 20
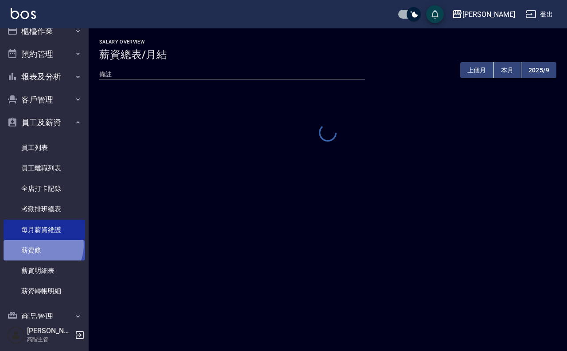
click at [42, 246] on link "薪資條" at bounding box center [45, 250] width 82 height 20
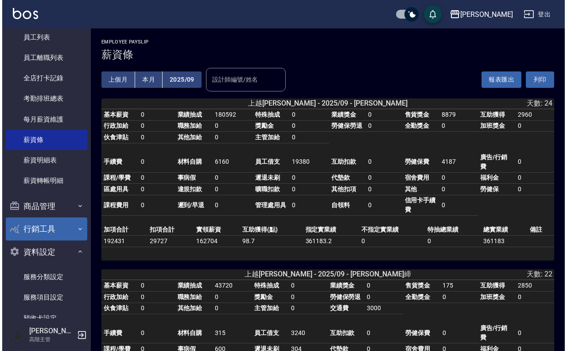
scroll to position [123, 0]
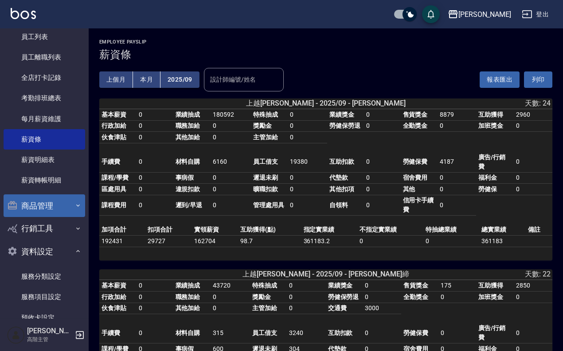
click at [62, 201] on button "商品管理" at bounding box center [45, 205] width 82 height 23
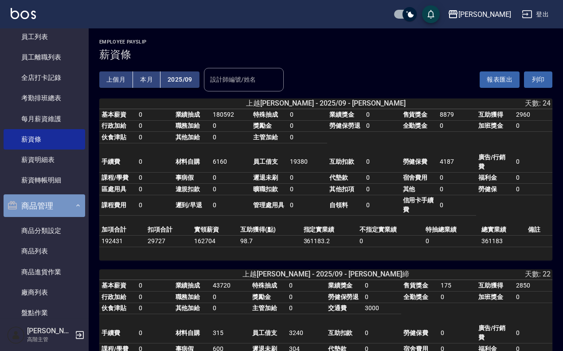
click at [55, 211] on button "商品管理" at bounding box center [45, 205] width 82 height 23
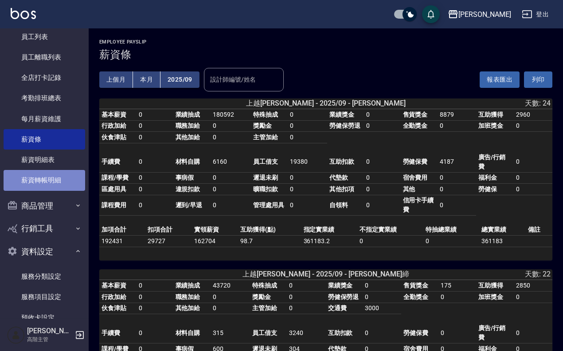
click at [52, 180] on link "薪資轉帳明細" at bounding box center [45, 180] width 82 height 20
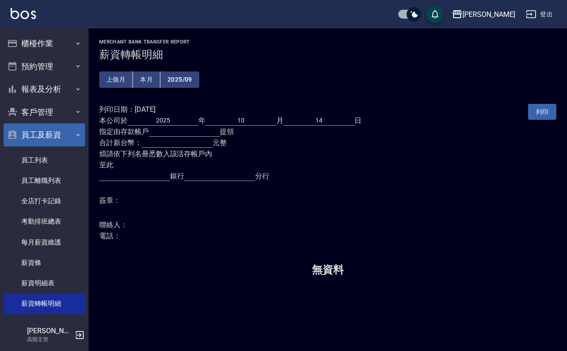
click at [74, 133] on icon "button" at bounding box center [77, 134] width 7 height 7
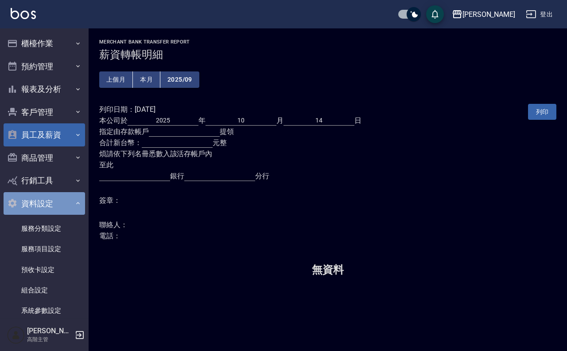
click at [76, 202] on icon "button" at bounding box center [77, 202] width 7 height 7
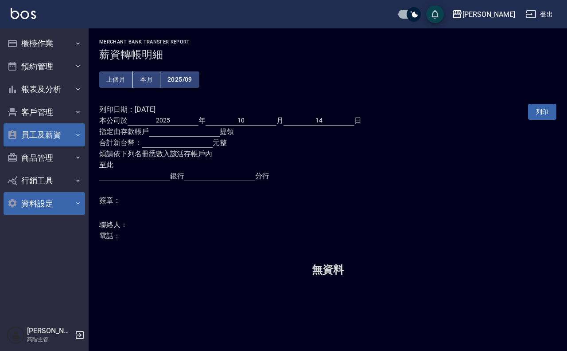
click at [52, 202] on button "資料設定" at bounding box center [45, 203] width 82 height 23
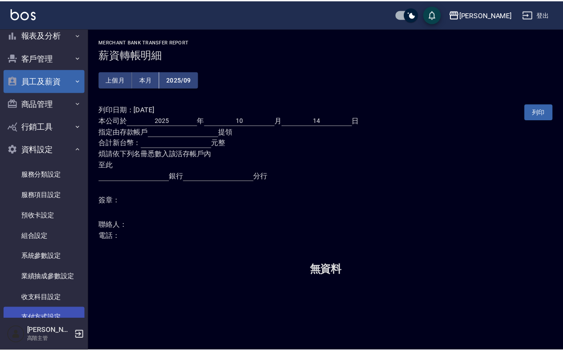
scroll to position [118, 0]
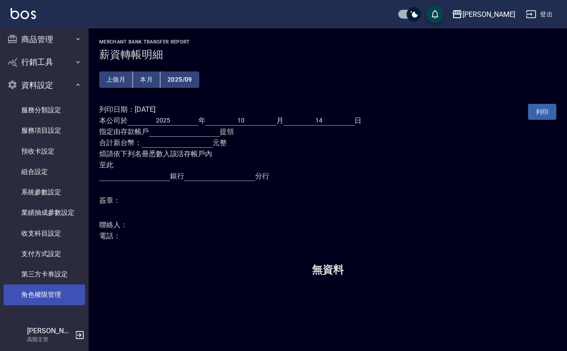
click at [52, 293] on link "角色權限管理" at bounding box center [45, 294] width 82 height 20
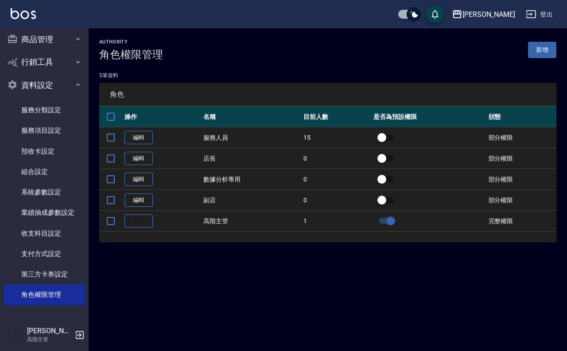
click at [541, 46] on link "新增" at bounding box center [542, 50] width 28 height 16
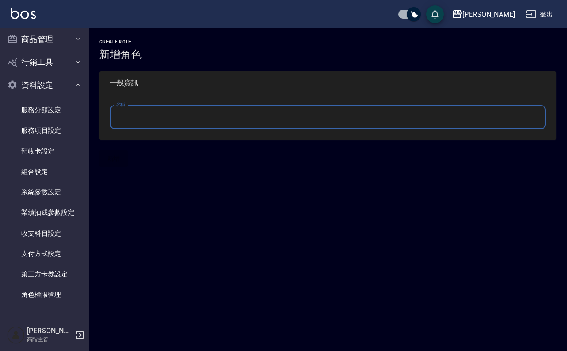
click at [180, 123] on input "名稱" at bounding box center [328, 117] width 436 height 24
click at [146, 125] on input "名稱" at bounding box center [328, 117] width 436 height 24
type input "員工"
click at [118, 158] on button "新增" at bounding box center [113, 158] width 28 height 16
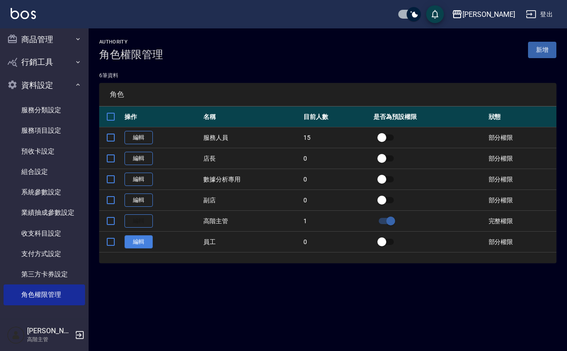
click at [147, 244] on link "編輯" at bounding box center [139, 242] width 28 height 14
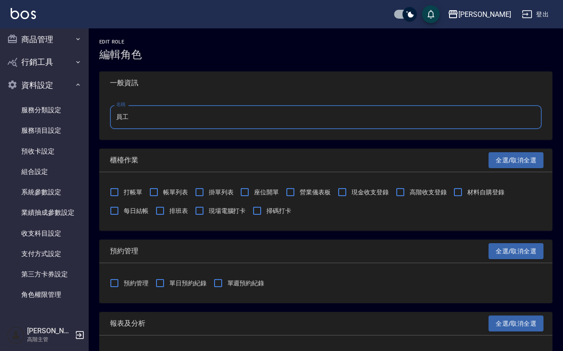
drag, startPoint x: 170, startPoint y: 119, endPoint x: 82, endPoint y: 116, distance: 87.4
type input "建教生"
click at [424, 14] on input "checkbox" at bounding box center [409, 14] width 43 height 14
checkbox input "false"
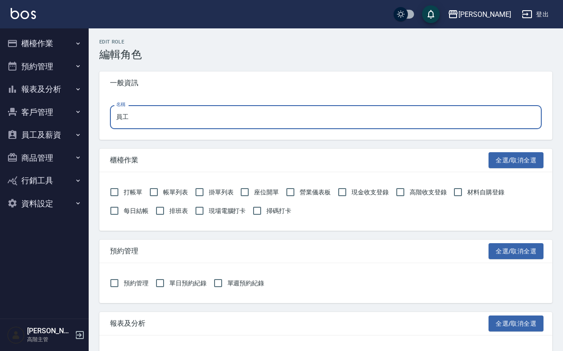
drag, startPoint x: 140, startPoint y: 122, endPoint x: 63, endPoint y: 122, distance: 76.7
click at [164, 122] on input "員工" at bounding box center [326, 117] width 432 height 24
click at [169, 114] on input "名稱" at bounding box center [326, 117] width 432 height 24
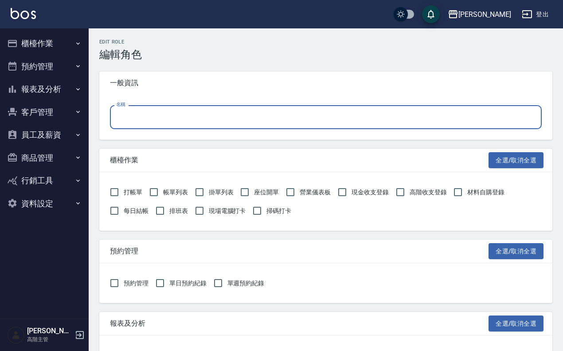
click at [167, 114] on input "名稱" at bounding box center [326, 117] width 432 height 24
type input "ㄔ"
type input "員工"
click at [260, 218] on input "掃碼打卡" at bounding box center [257, 210] width 19 height 19
checkbox input "true"
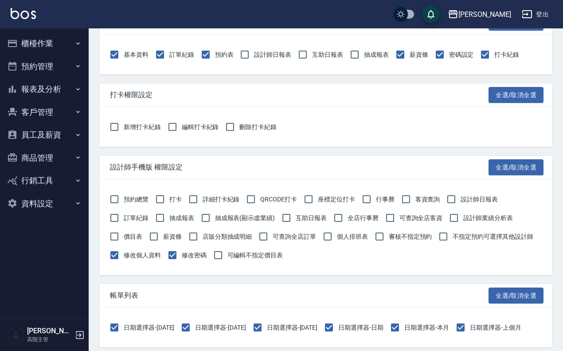
scroll to position [1080, 0]
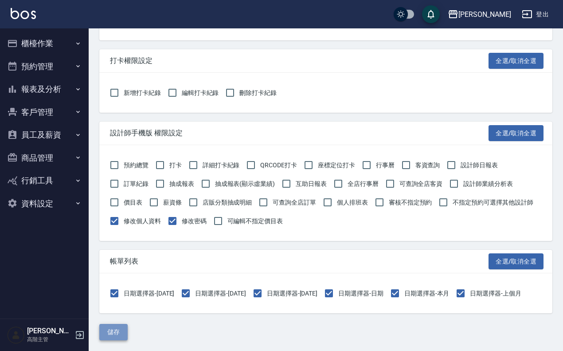
click at [118, 330] on button "儲存" at bounding box center [113, 332] width 28 height 16
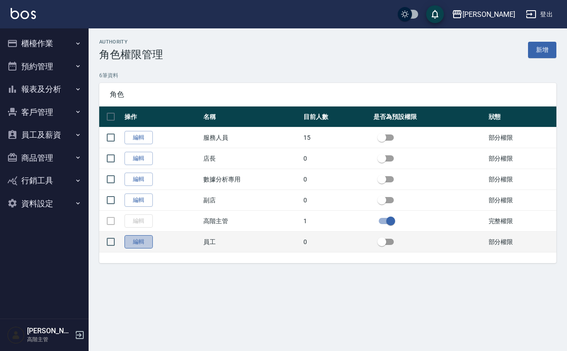
click at [137, 244] on link "編輯" at bounding box center [139, 242] width 28 height 14
click at [208, 244] on td "員工" at bounding box center [251, 241] width 100 height 21
drag, startPoint x: 200, startPoint y: 240, endPoint x: 225, endPoint y: 241, distance: 24.8
click at [225, 241] on tr "編輯 員工 0 部分權限" at bounding box center [327, 241] width 457 height 21
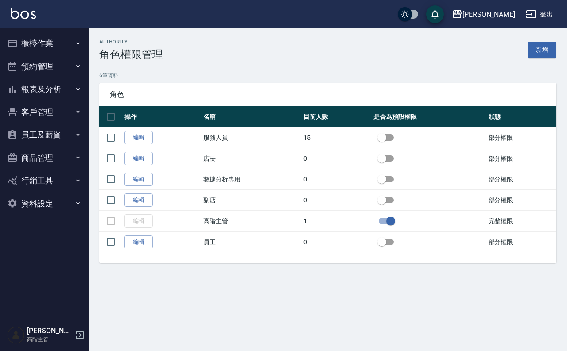
click at [215, 273] on div "authority 角色權限管理 新增 6 筆資料 角色 操作 名稱 目前人數 是否為預設權限 狀態 編輯 服務人員 15 部分權限 編輯 店長 0 部分權限…" at bounding box center [328, 156] width 479 height 256
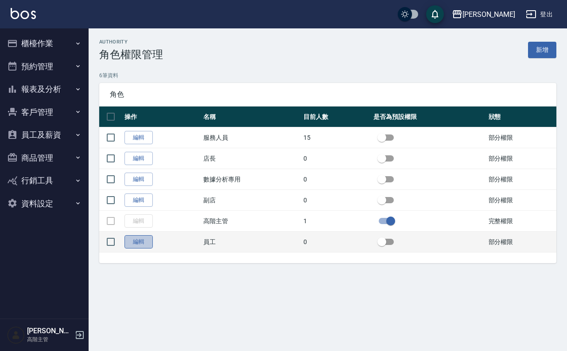
click at [147, 242] on link "編輯" at bounding box center [139, 242] width 28 height 14
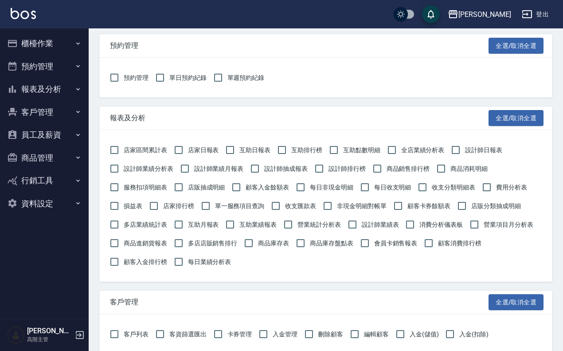
scroll to position [222, 0]
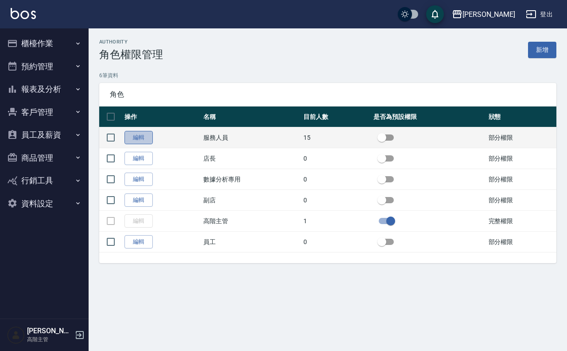
click at [149, 134] on link "編輯" at bounding box center [139, 138] width 28 height 14
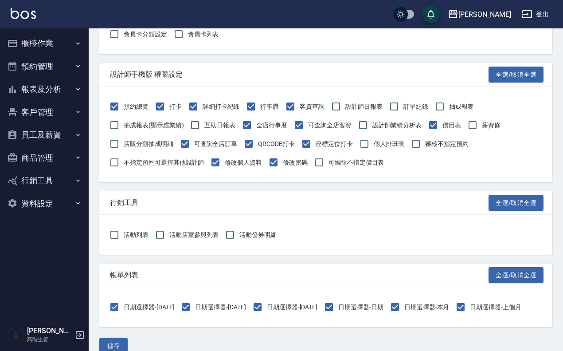
scroll to position [1080, 0]
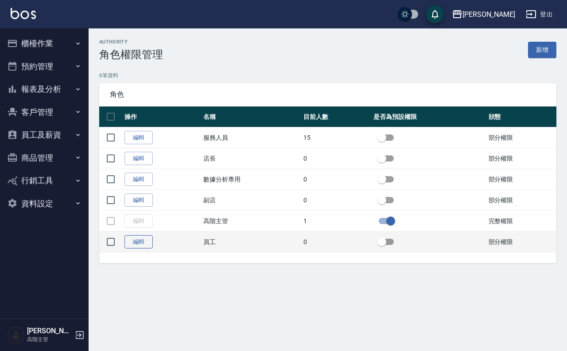
click at [127, 240] on link "編輯" at bounding box center [139, 242] width 28 height 14
click at [109, 240] on input "checkbox" at bounding box center [110, 241] width 19 height 19
checkbox input "true"
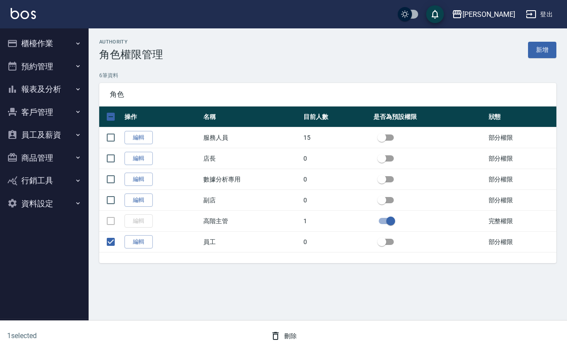
click at [288, 333] on button "刪除" at bounding box center [284, 336] width 34 height 16
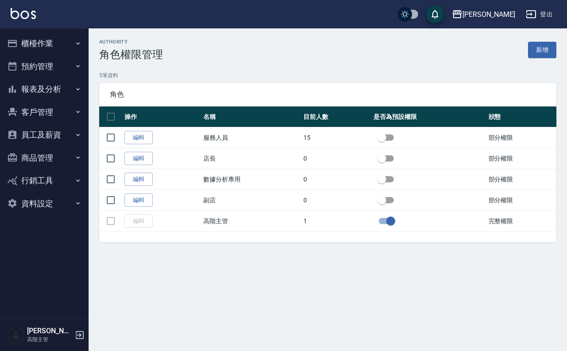
click at [78, 201] on icon "button" at bounding box center [77, 202] width 7 height 7
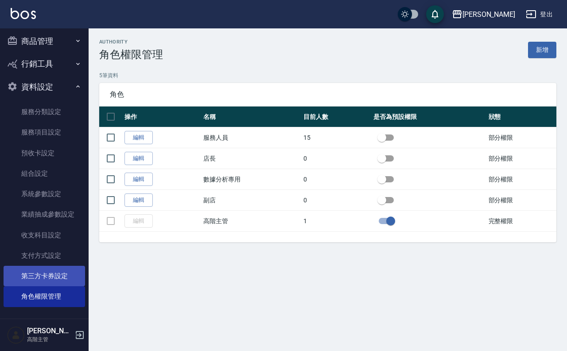
scroll to position [119, 0]
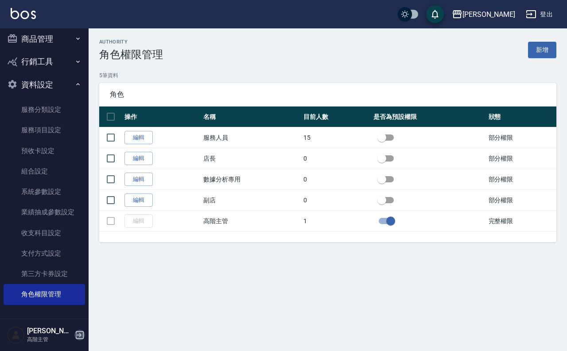
click at [83, 335] on icon "button" at bounding box center [80, 335] width 8 height 8
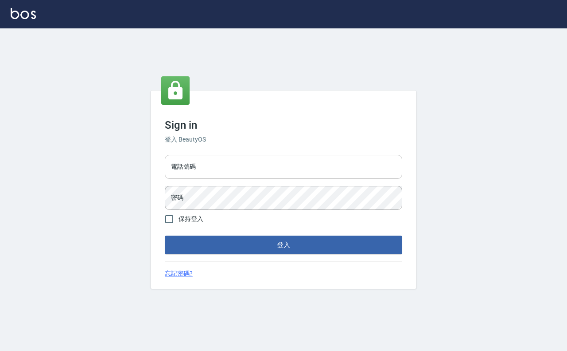
click at [271, 163] on input "電話號碼" at bounding box center [284, 167] width 238 height 24
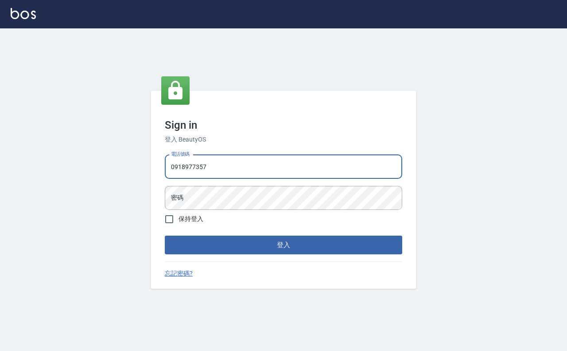
type input "0918977357"
click at [165, 235] on button "登入" at bounding box center [284, 244] width 238 height 19
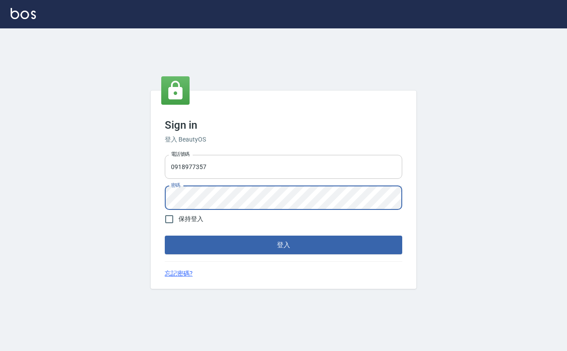
click at [165, 235] on button "登入" at bounding box center [284, 244] width 238 height 19
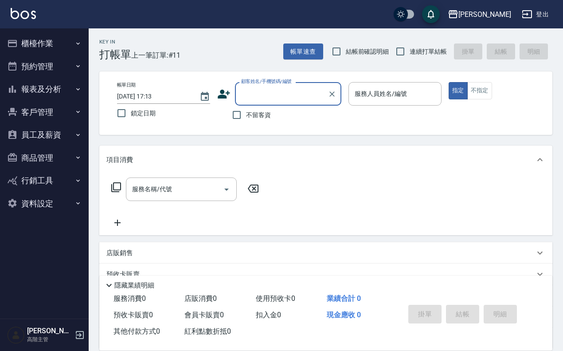
click at [86, 198] on nav "櫃檯作業 打帳單 帳單列表 掛單列表 座位開單 營業儀表板 現金收支登錄 高階收支登錄 材料自購登錄 每日結帳 排班表 現場電腦打卡 掃碼打卡 預約管理 預約…" at bounding box center [44, 173] width 89 height 290
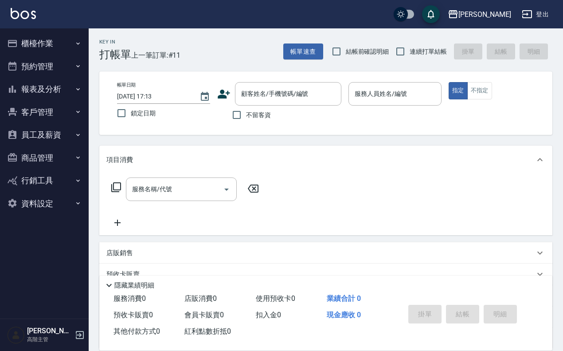
click at [76, 131] on icon "button" at bounding box center [77, 134] width 7 height 7
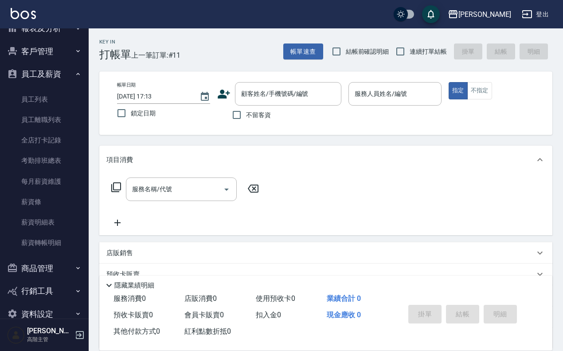
scroll to position [78, 0]
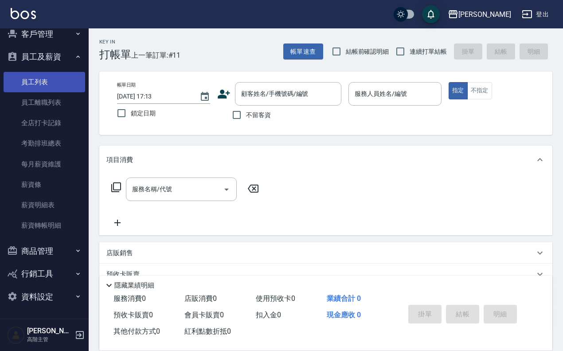
click at [30, 80] on link "員工列表" at bounding box center [45, 82] width 82 height 20
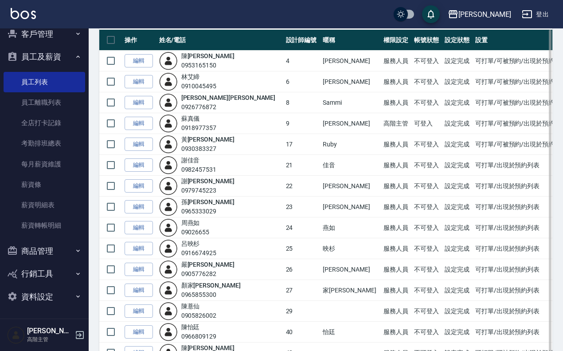
scroll to position [142, 0]
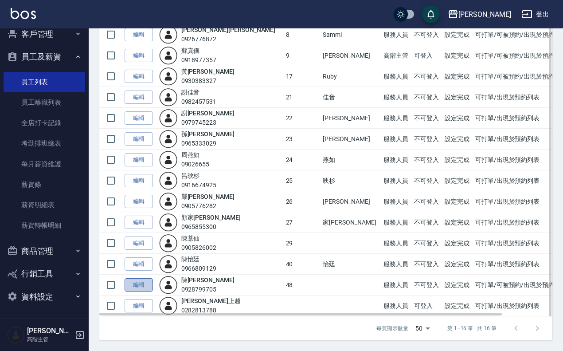
click at [146, 285] on link "編輯" at bounding box center [139, 285] width 28 height 14
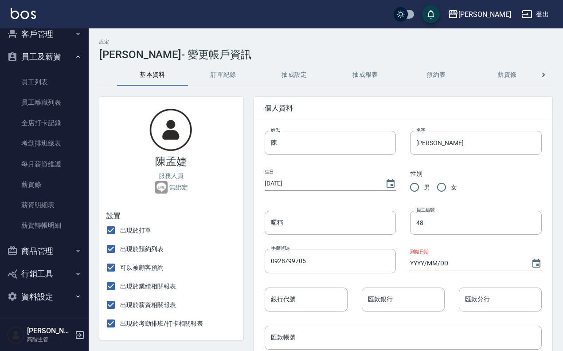
click at [544, 72] on icon at bounding box center [543, 74] width 9 height 9
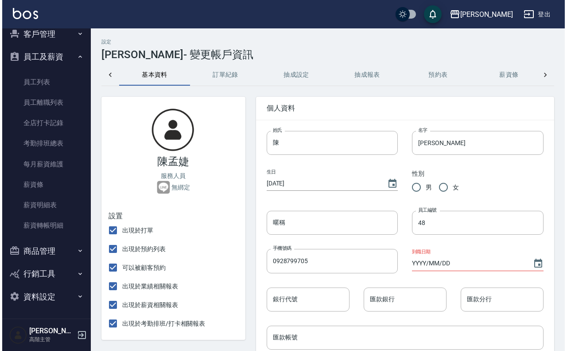
scroll to position [0, 220]
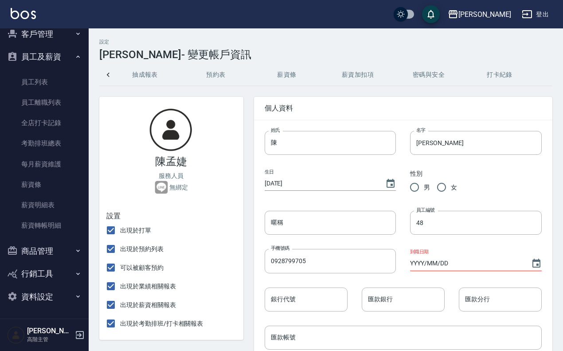
click at [441, 77] on button "密碼與安全" at bounding box center [428, 74] width 71 height 21
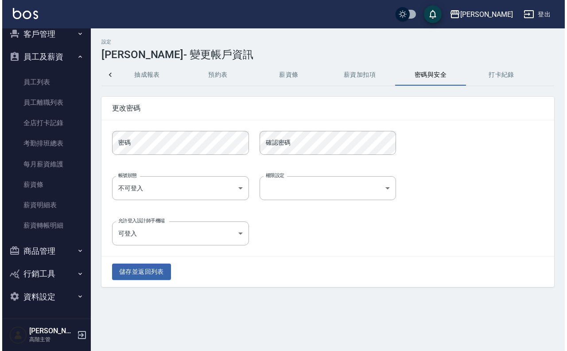
scroll to position [0, 216]
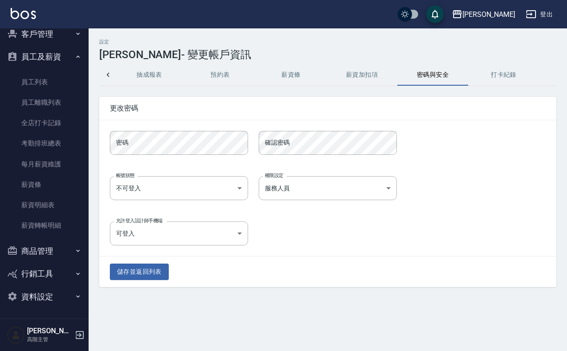
click at [108, 65] on div at bounding box center [108, 74] width 18 height 21
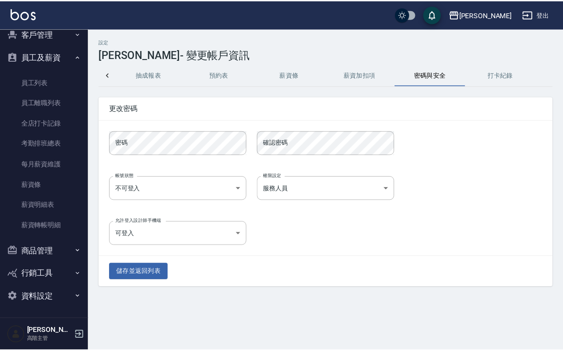
scroll to position [0, 0]
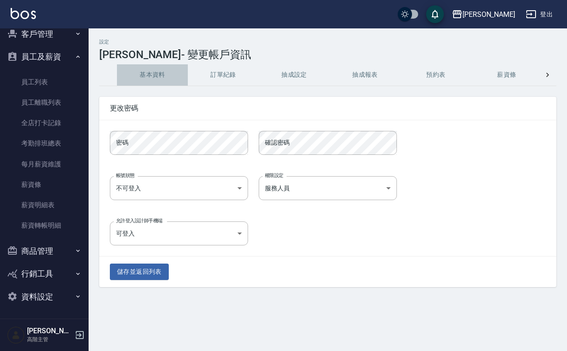
click at [166, 78] on button "基本資料" at bounding box center [152, 74] width 71 height 21
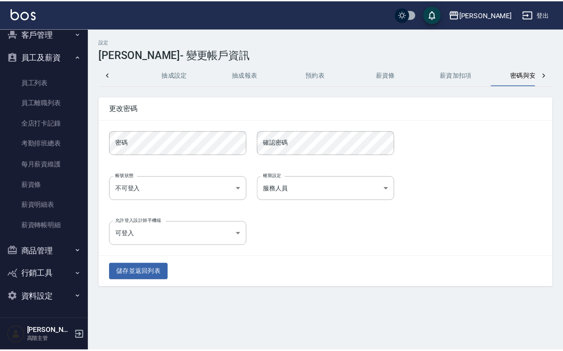
scroll to position [0, 145]
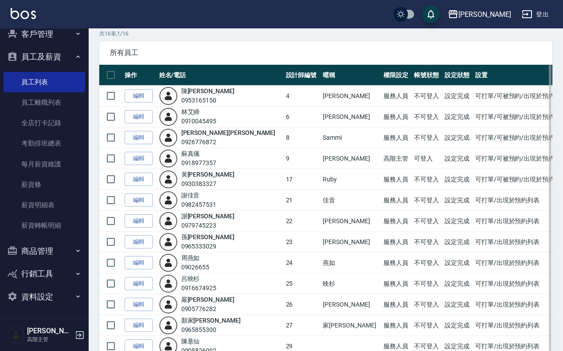
scroll to position [55, 0]
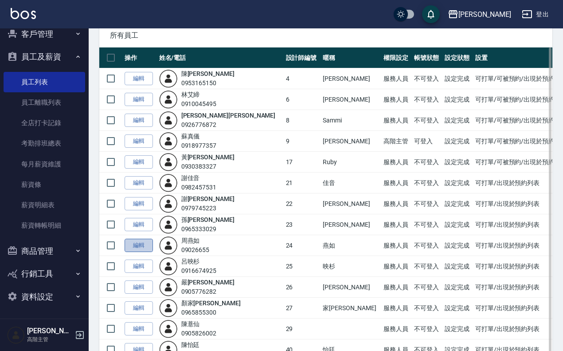
click at [139, 248] on link "編輯" at bounding box center [139, 245] width 28 height 14
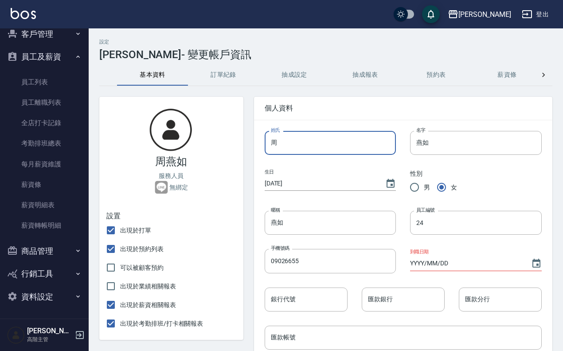
click at [315, 142] on input "周" at bounding box center [331, 143] width 132 height 24
type input "陳"
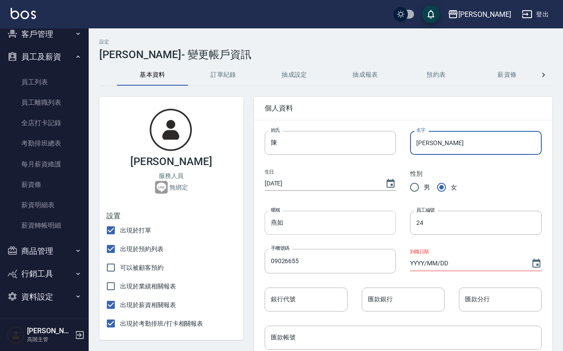
type input "羽溱"
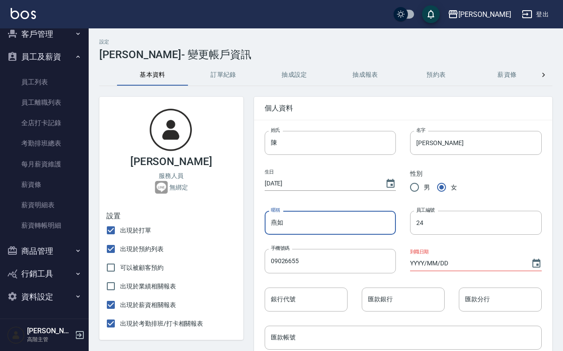
drag, startPoint x: 320, startPoint y: 222, endPoint x: 216, endPoint y: 216, distance: 104.4
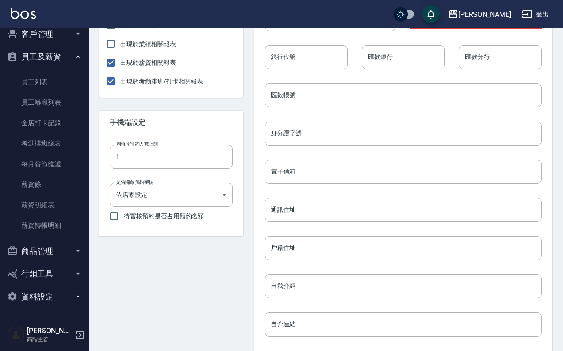
scroll to position [355, 0]
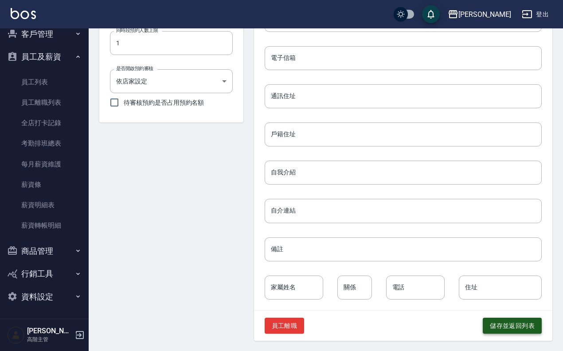
type input "羽溱"
click at [503, 324] on button "儲存並返回列表" at bounding box center [512, 325] width 59 height 16
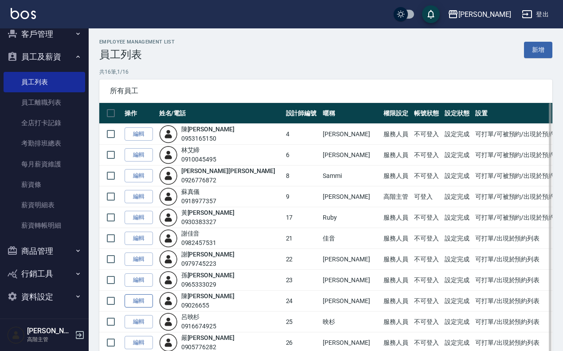
click at [142, 304] on link "編輯" at bounding box center [139, 301] width 28 height 14
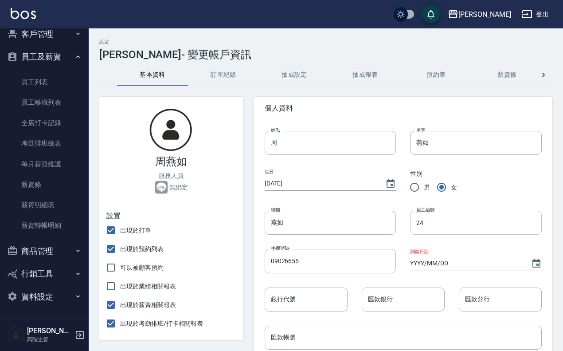
type input "陳"
type input "羽溱"
drag, startPoint x: 480, startPoint y: 78, endPoint x: 352, endPoint y: 86, distance: 127.9
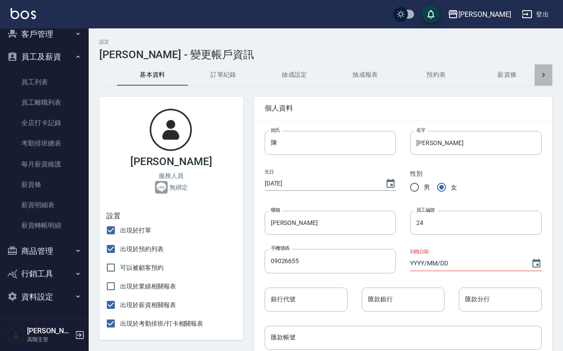
click at [548, 71] on div at bounding box center [543, 74] width 18 height 21
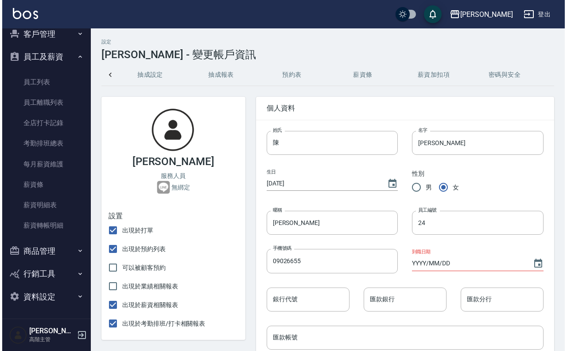
scroll to position [0, 220]
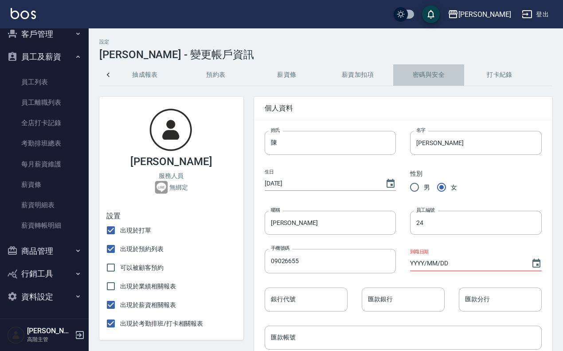
click at [415, 76] on button "密碼與安全" at bounding box center [428, 74] width 71 height 21
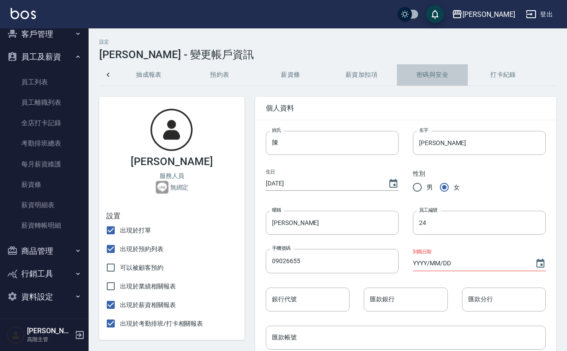
scroll to position [0, 216]
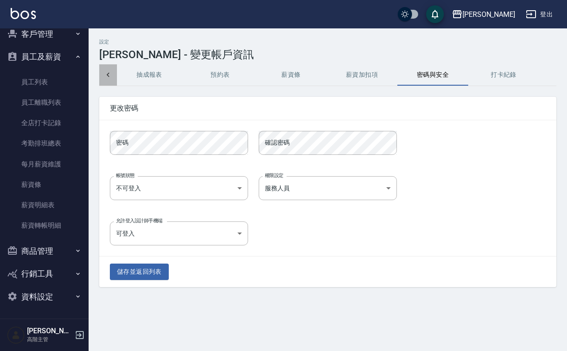
click at [111, 76] on icon at bounding box center [108, 74] width 9 height 9
click at [152, 273] on button "儲存並返回列表" at bounding box center [139, 271] width 59 height 16
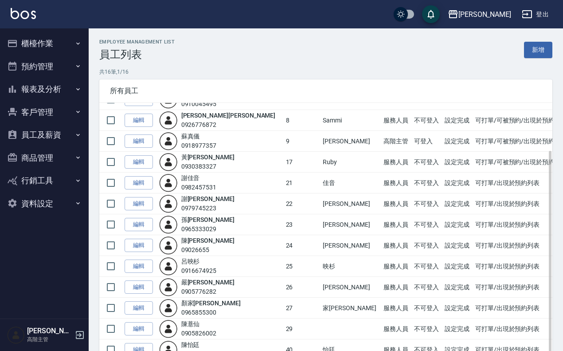
scroll to position [55, 0]
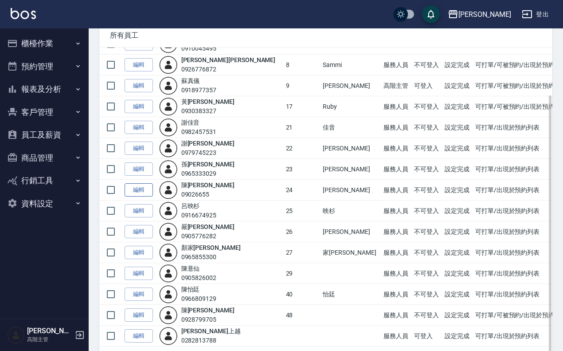
click at [144, 193] on link "編輯" at bounding box center [139, 190] width 28 height 14
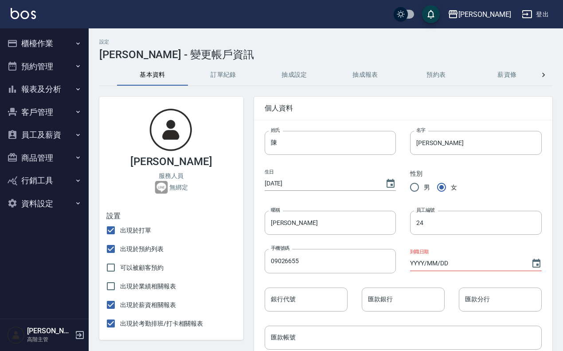
click at [543, 72] on icon at bounding box center [543, 74] width 9 height 9
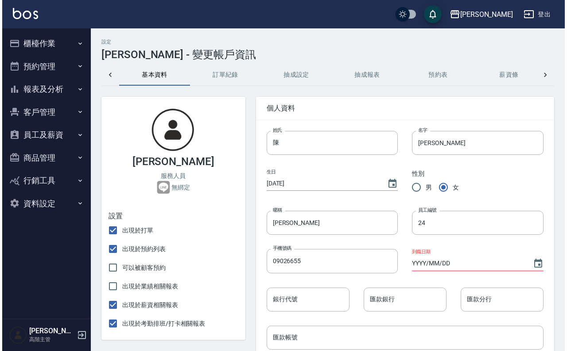
scroll to position [0, 220]
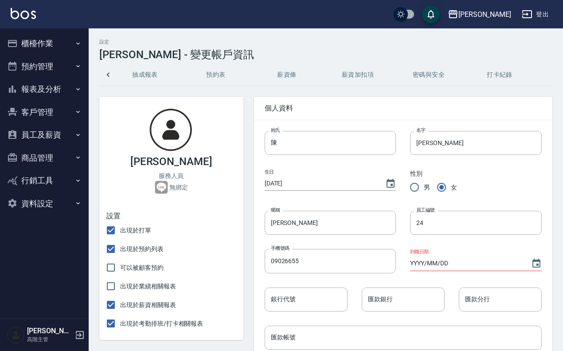
click at [543, 72] on div "基本資料 訂單紀錄 抽成設定 抽成報表 預約表 薪資條 薪資加扣項 密碼與安全 打卡紀錄" at bounding box center [325, 74] width 453 height 21
click at [440, 80] on button "密碼與安全" at bounding box center [428, 74] width 71 height 21
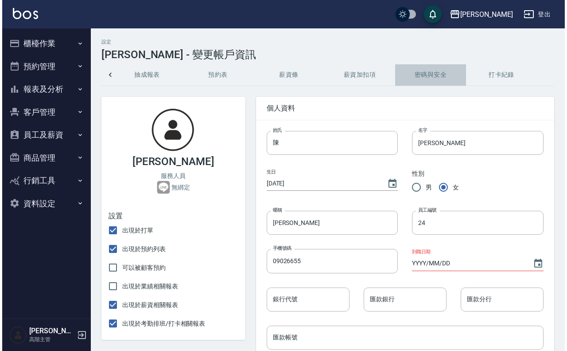
scroll to position [0, 216]
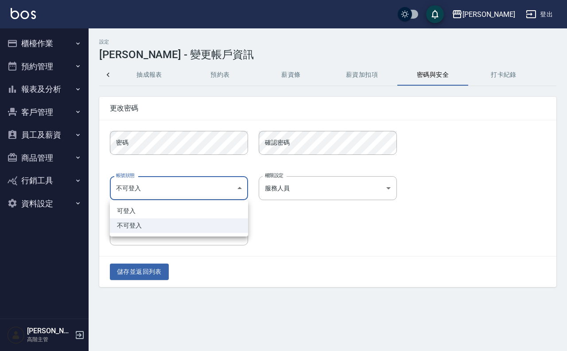
click at [242, 189] on body "上越[PERSON_NAME] 登出 櫃檯作業 打帳單 帳單列表 掛單列表 座位開單 營業儀表板 現金收支登錄 高階收支登錄 材料自購登錄 每日結帳 排班表 …" at bounding box center [283, 175] width 567 height 351
click at [202, 207] on li "可登入" at bounding box center [179, 210] width 138 height 15
type input "ok"
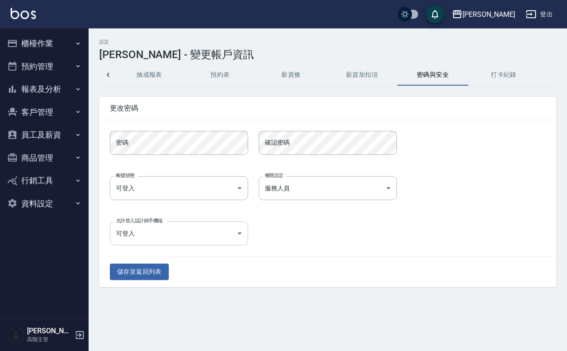
drag, startPoint x: 256, startPoint y: 233, endPoint x: 246, endPoint y: 235, distance: 10.0
click at [256, 235] on div "允許登入設計師手機端 可登入 true 允許登入設計師手機端" at bounding box center [322, 228] width 447 height 35
click at [242, 234] on body "上越傑森 登出 櫃檯作業 打帳單 帳單列表 掛單列表 座位開單 營業儀表板 現金收支登錄 高階收支登錄 材料自購登錄 每日結帳 排班表 現場電腦打卡 掃碼打卡…" at bounding box center [283, 175] width 567 height 351
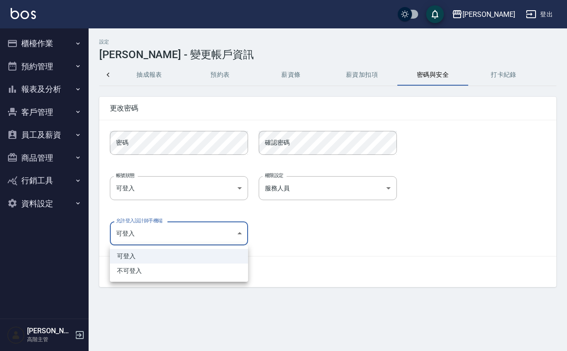
click at [179, 257] on li "可登入" at bounding box center [179, 256] width 138 height 15
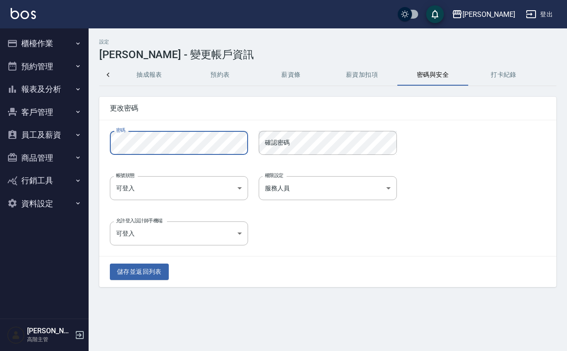
click at [109, 74] on icon at bounding box center [108, 74] width 9 height 9
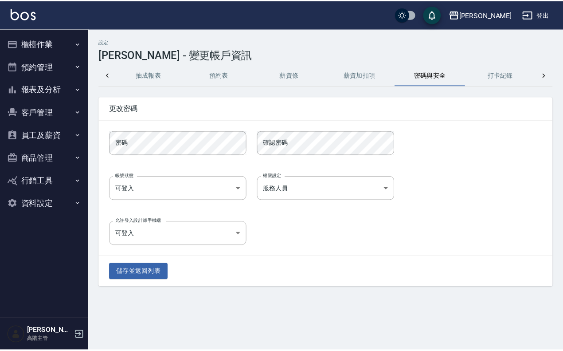
scroll to position [0, 0]
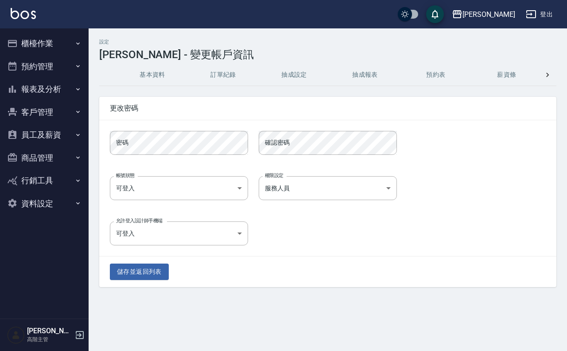
click at [24, 10] on img at bounding box center [23, 13] width 25 height 11
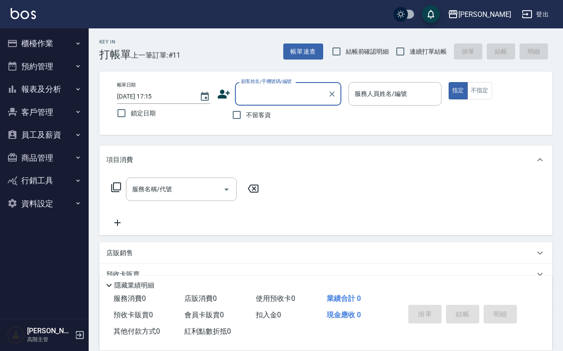
click at [59, 129] on button "員工及薪資" at bounding box center [45, 134] width 82 height 23
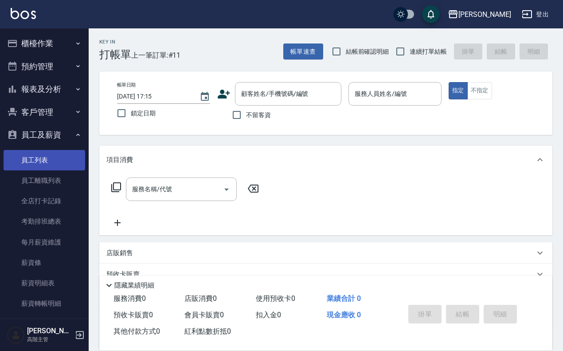
click at [52, 158] on link "員工列表" at bounding box center [45, 160] width 82 height 20
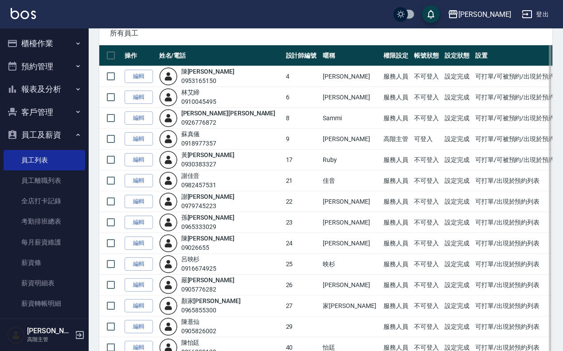
scroll to position [111, 0]
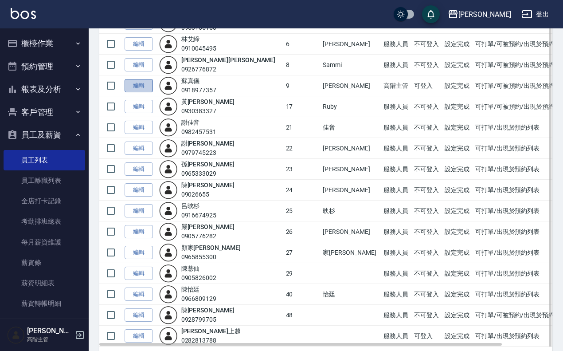
click at [135, 84] on link "編輯" at bounding box center [139, 86] width 28 height 14
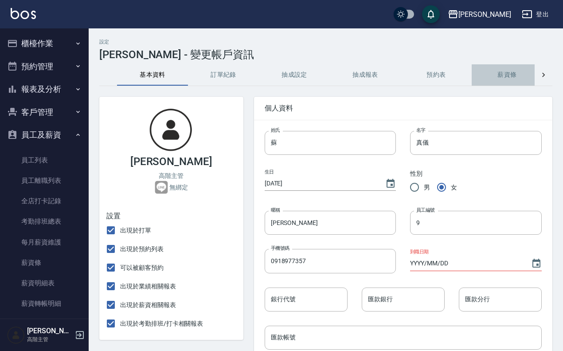
click at [527, 74] on button "薪資條" at bounding box center [507, 74] width 71 height 21
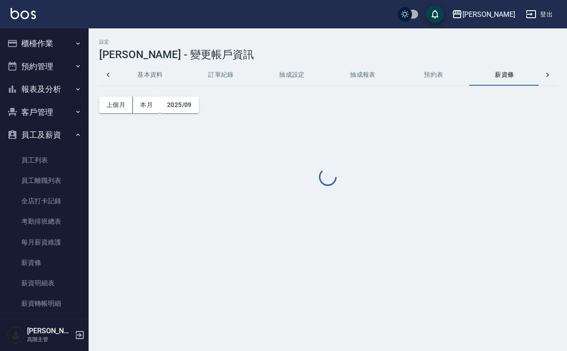
scroll to position [0, 3]
click at [538, 74] on button "薪資條" at bounding box center [503, 74] width 71 height 21
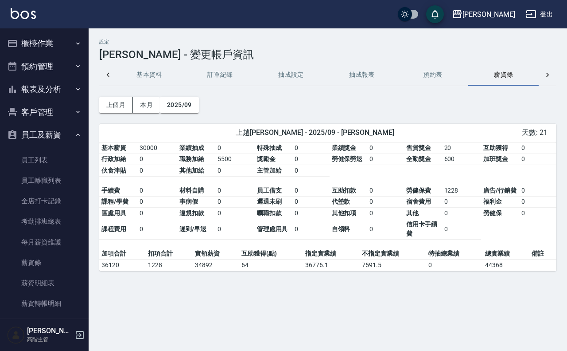
click at [543, 74] on div at bounding box center [548, 74] width 18 height 21
click at [448, 78] on button "密碼與安全" at bounding box center [433, 74] width 71 height 21
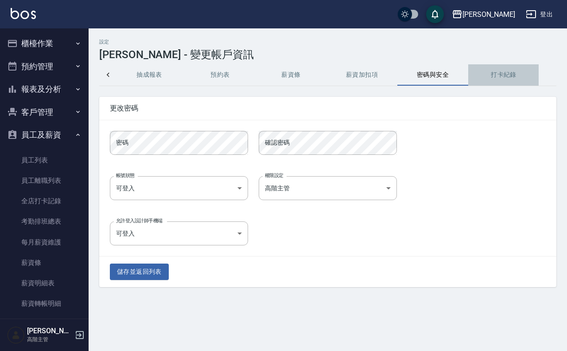
click at [507, 78] on button "打卡紀錄" at bounding box center [503, 74] width 71 height 21
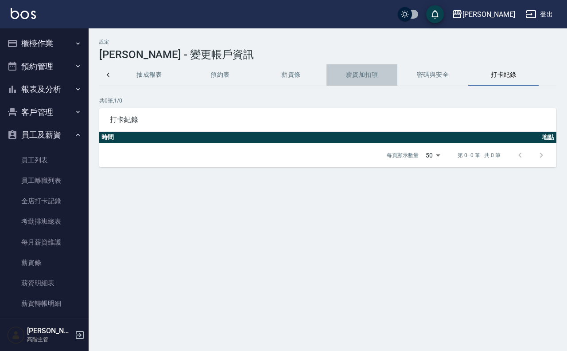
click at [369, 77] on button "薪資加扣項" at bounding box center [362, 74] width 71 height 21
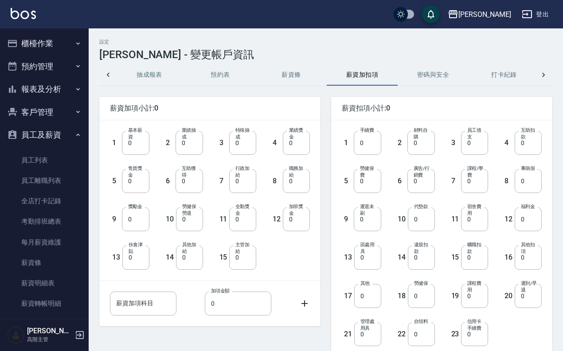
click at [292, 74] on button "薪資條" at bounding box center [291, 74] width 71 height 21
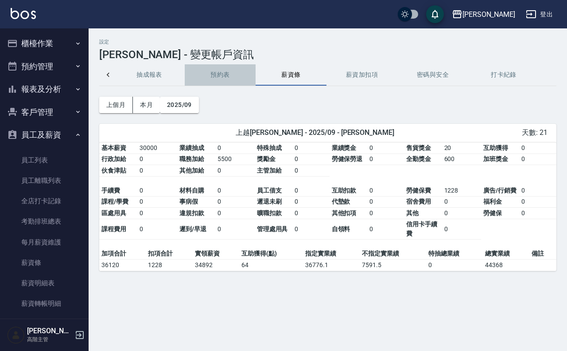
click at [226, 72] on button "預約表" at bounding box center [220, 74] width 71 height 21
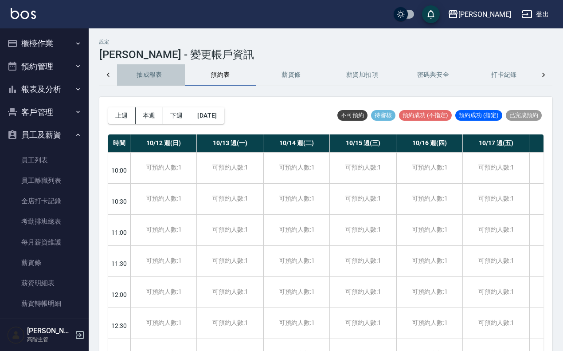
click at [161, 78] on button "抽成報表" at bounding box center [149, 74] width 71 height 21
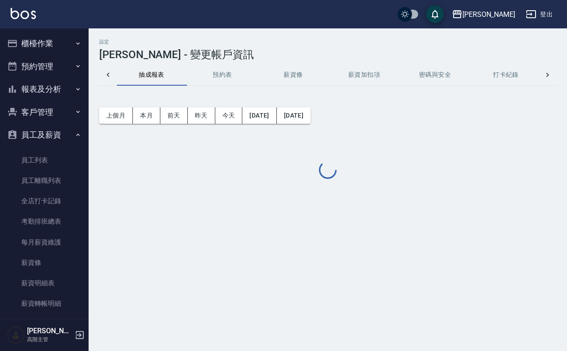
scroll to position [0, 213]
click at [105, 71] on icon at bounding box center [108, 74] width 9 height 9
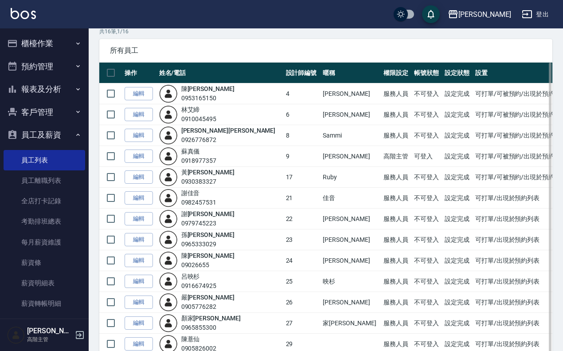
scroll to position [55, 0]
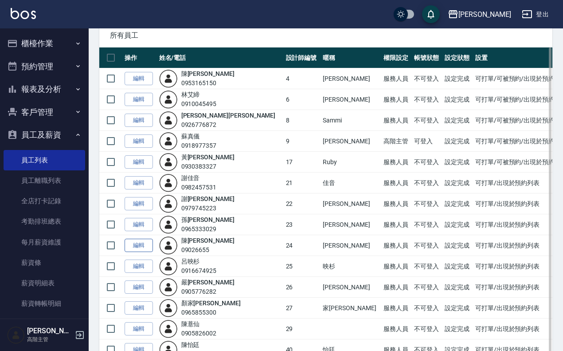
click at [145, 243] on link "編輯" at bounding box center [139, 245] width 28 height 14
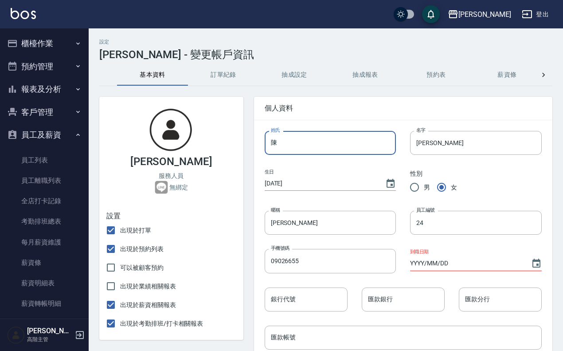
drag, startPoint x: 298, startPoint y: 134, endPoint x: 257, endPoint y: 138, distance: 40.6
click at [257, 138] on div "姓氏 陳 姓氏" at bounding box center [323, 136] width 146 height 38
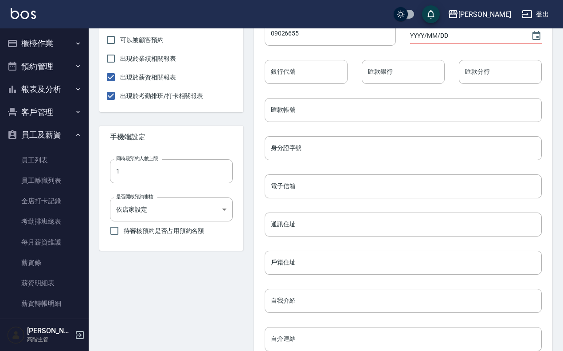
scroll to position [332, 0]
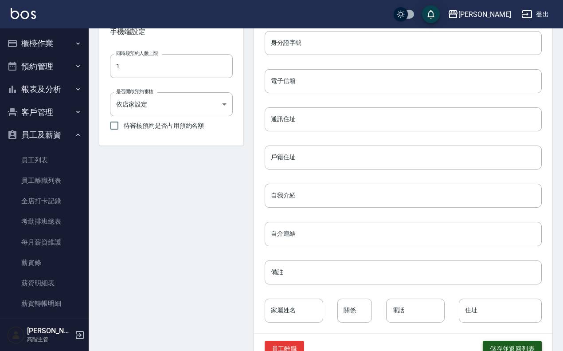
click at [524, 343] on button "儲存並返回列表" at bounding box center [512, 348] width 59 height 16
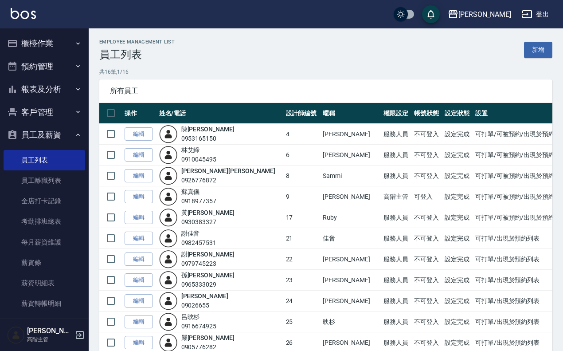
click at [45, 38] on button "櫃檯作業" at bounding box center [45, 43] width 82 height 23
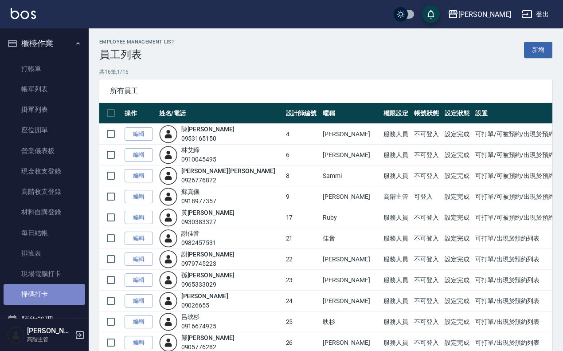
click at [49, 293] on link "掃碼打卡" at bounding box center [45, 294] width 82 height 20
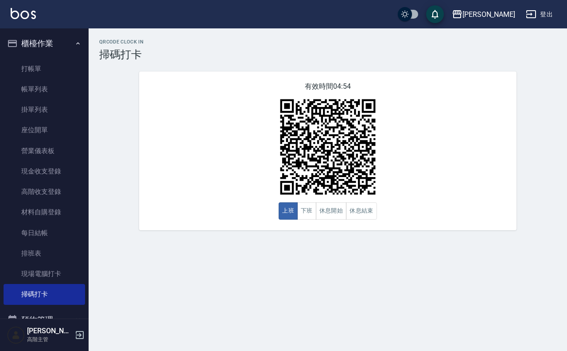
click at [20, 13] on img at bounding box center [23, 13] width 25 height 11
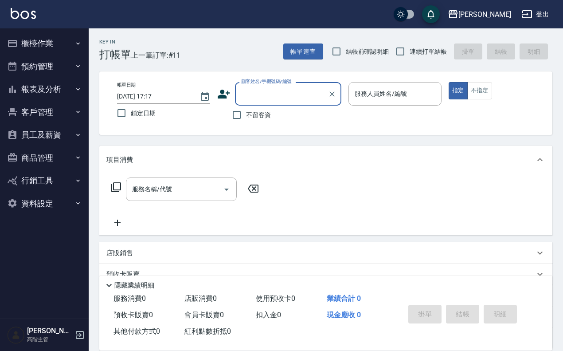
click at [38, 133] on button "員工及薪資" at bounding box center [45, 134] width 82 height 23
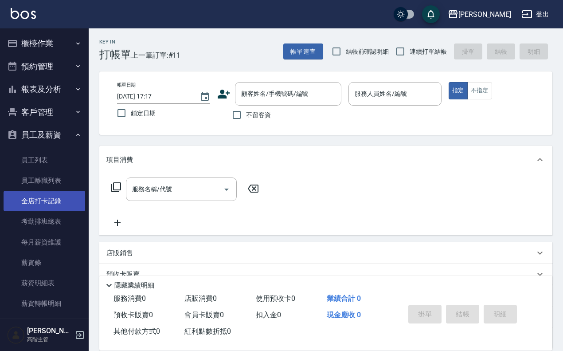
click at [66, 204] on link "全店打卡記錄" at bounding box center [45, 201] width 82 height 20
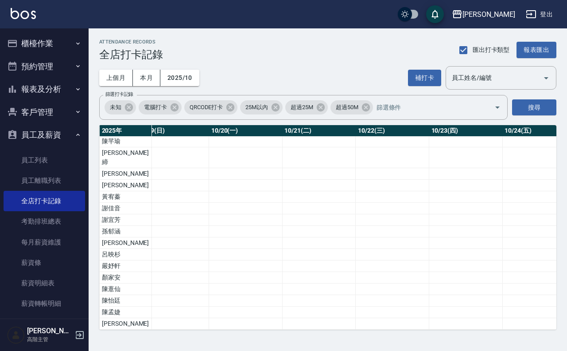
scroll to position [10, 1955]
drag, startPoint x: 485, startPoint y: 331, endPoint x: 469, endPoint y: 333, distance: 16.5
click at [469, 333] on div "ATTENDANCE RECORDS 全店打卡記錄 匯出打卡類型 報表匯出 上個月 本月 2025/10 補打卡 員工姓名/編號 員工姓名/編號 篩選打卡記錄…" at bounding box center [328, 184] width 479 height 312
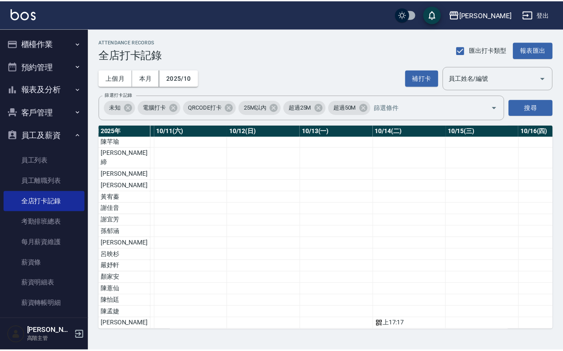
scroll to position [10, 848]
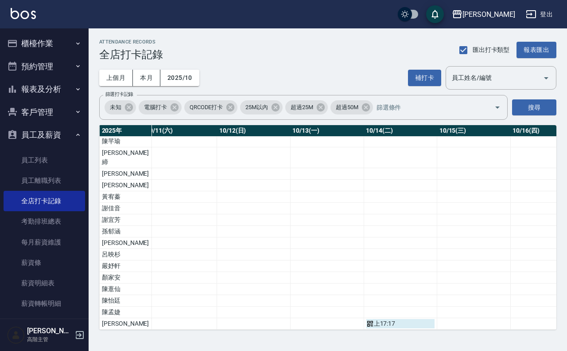
click at [375, 319] on div "上 17:17" at bounding box center [401, 323] width 69 height 9
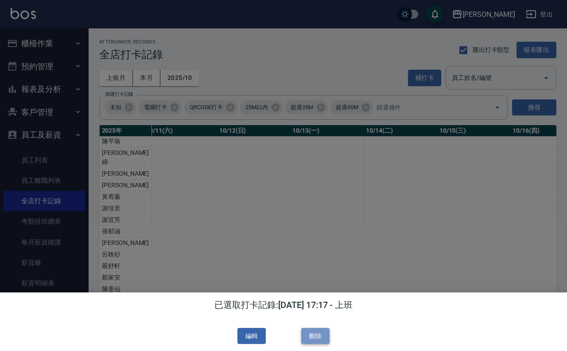
click at [320, 335] on button "刪除" at bounding box center [315, 336] width 28 height 16
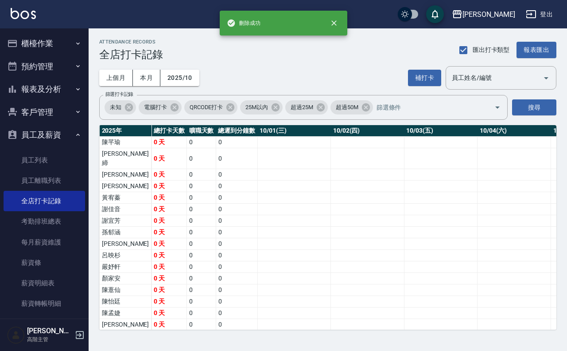
click at [216, 238] on td "0" at bounding box center [237, 244] width 42 height 12
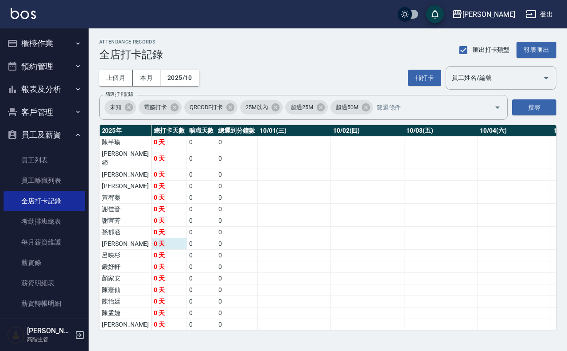
click at [152, 238] on td "0 天" at bounding box center [169, 244] width 35 height 12
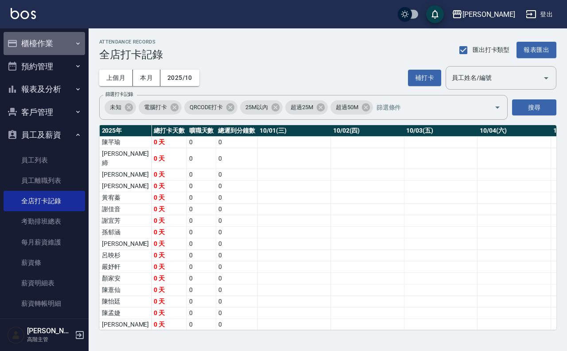
click at [56, 44] on button "櫃檯作業" at bounding box center [45, 43] width 82 height 23
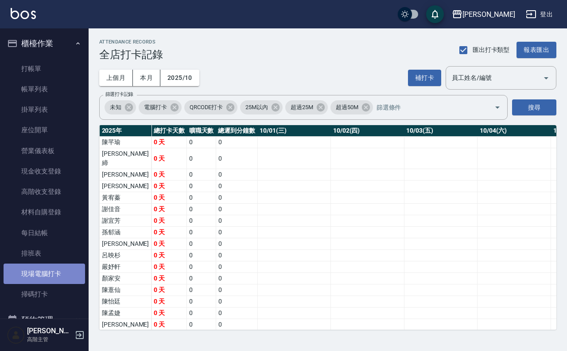
click at [58, 273] on link "現場電腦打卡" at bounding box center [45, 273] width 82 height 20
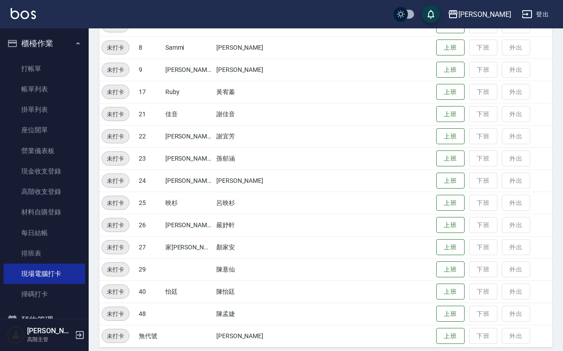
scroll to position [158, 0]
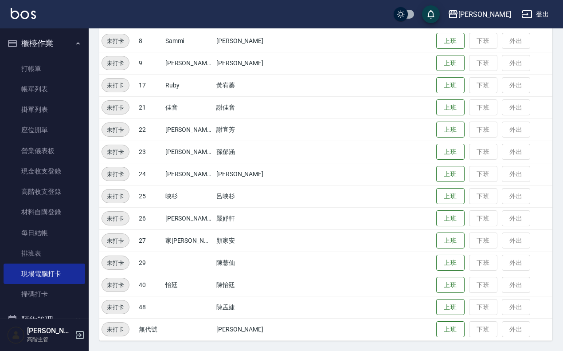
click at [112, 172] on span "未打卡" at bounding box center [115, 173] width 27 height 9
click at [436, 176] on button "上班" at bounding box center [450, 174] width 28 height 16
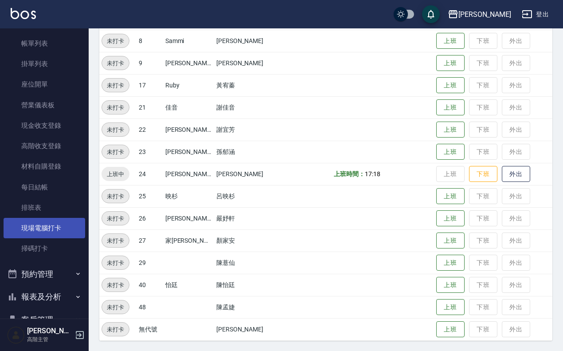
scroll to position [222, 0]
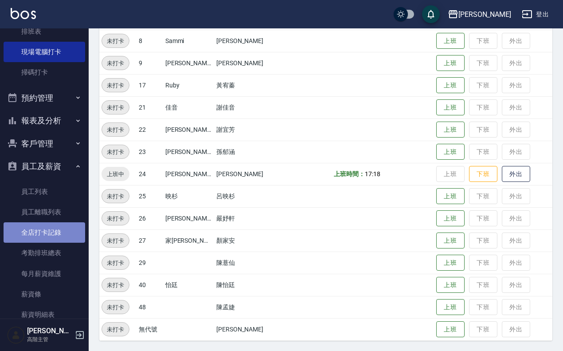
click at [51, 226] on link "全店打卡記錄" at bounding box center [45, 232] width 82 height 20
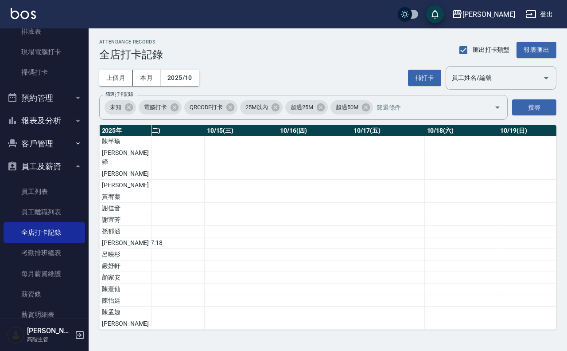
scroll to position [10, 992]
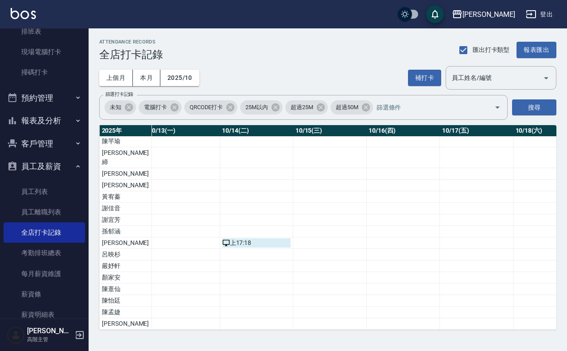
click at [222, 238] on div "上 17:18" at bounding box center [256, 242] width 69 height 9
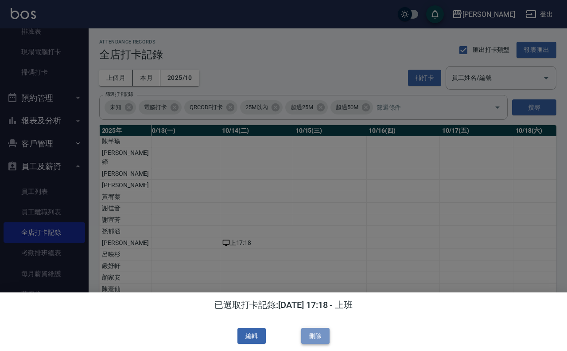
click at [328, 338] on button "刪除" at bounding box center [315, 336] width 28 height 16
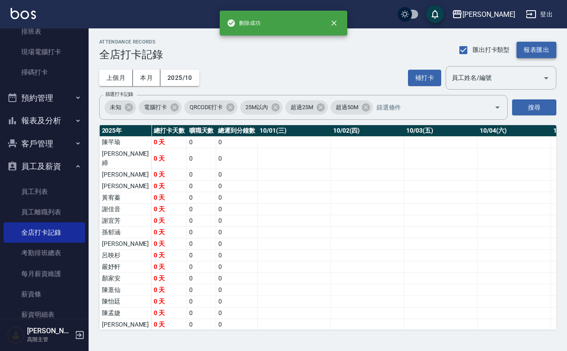
click at [543, 53] on button "報表匯出" at bounding box center [537, 50] width 40 height 16
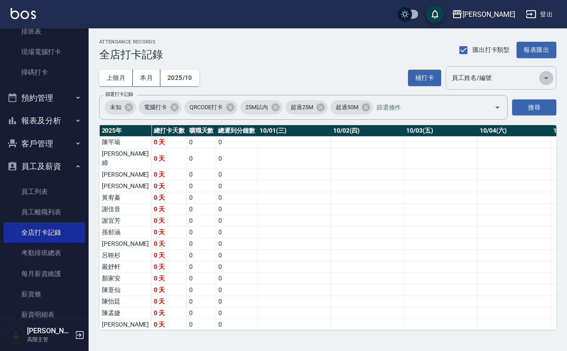
click at [546, 83] on button "Open" at bounding box center [546, 78] width 14 height 14
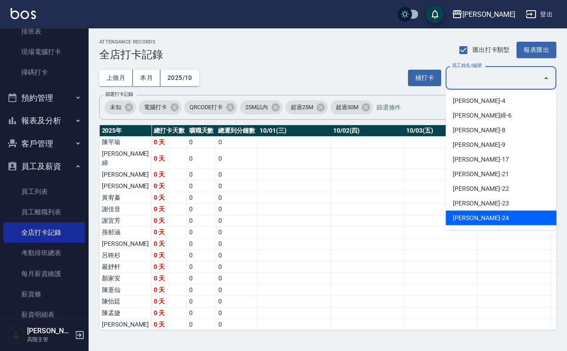
click at [504, 211] on li "羽溱-24" at bounding box center [501, 218] width 111 height 15
type input "羽溱"
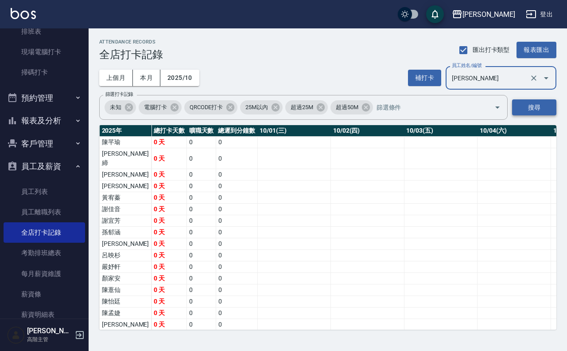
click at [541, 111] on button "搜尋" at bounding box center [534, 107] width 44 height 16
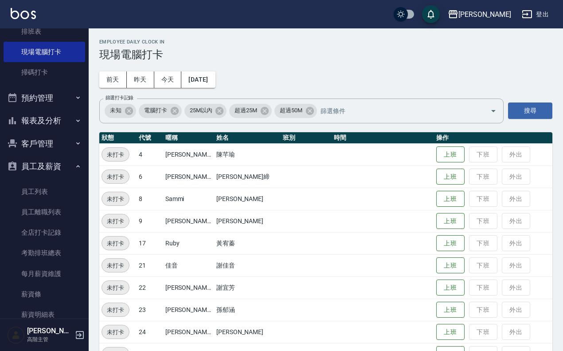
click at [20, 9] on img at bounding box center [23, 13] width 25 height 11
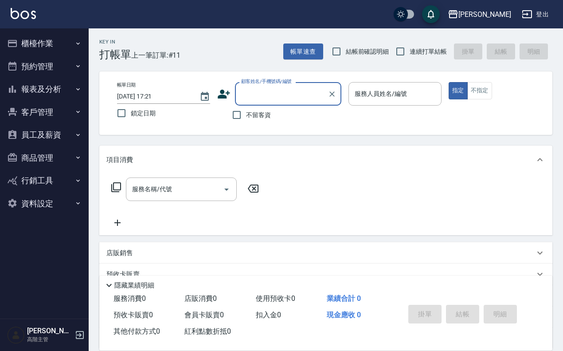
click at [62, 136] on button "員工及薪資" at bounding box center [45, 134] width 82 height 23
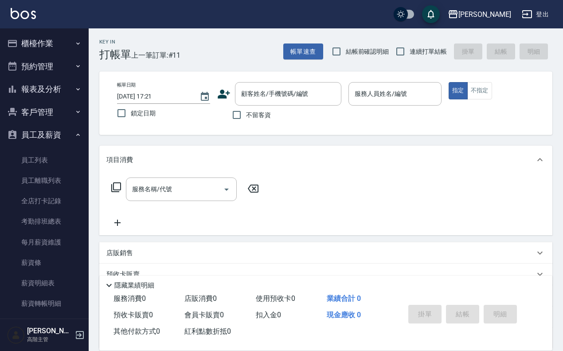
drag, startPoint x: 57, startPoint y: 202, endPoint x: 150, endPoint y: 195, distance: 93.3
click at [57, 202] on link "全店打卡記錄" at bounding box center [45, 201] width 82 height 20
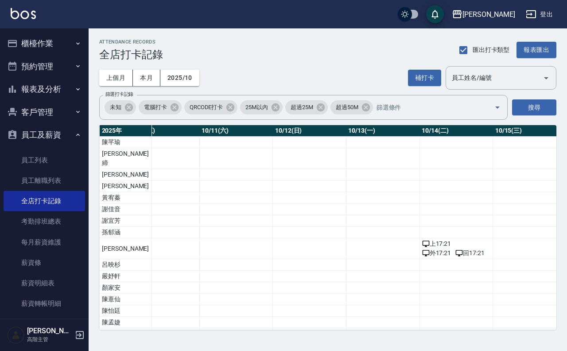
scroll to position [0, 931]
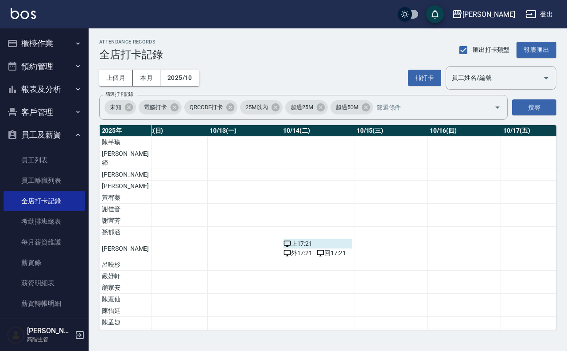
click at [284, 239] on div "上 17:21" at bounding box center [318, 243] width 69 height 9
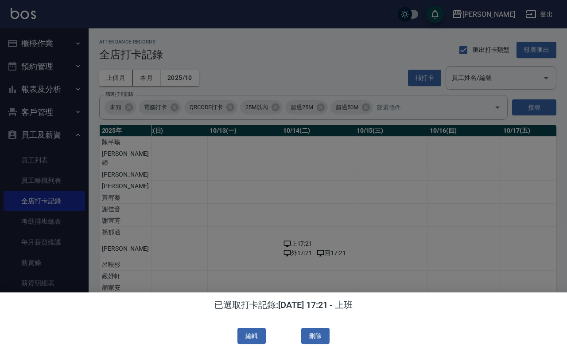
click at [313, 330] on button "刪除" at bounding box center [315, 336] width 28 height 16
click at [314, 332] on div "編輯 刪除" at bounding box center [283, 336] width 553 height 16
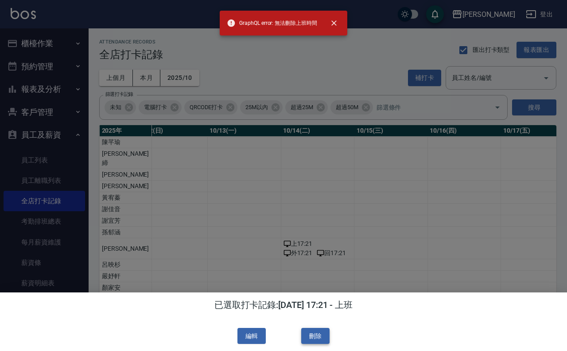
click at [319, 332] on button "刪除" at bounding box center [315, 336] width 28 height 16
click at [339, 16] on button "close" at bounding box center [334, 23] width 20 height 20
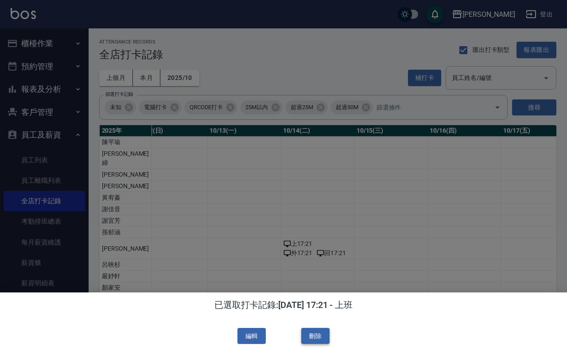
click at [315, 333] on button "刪除" at bounding box center [315, 336] width 28 height 16
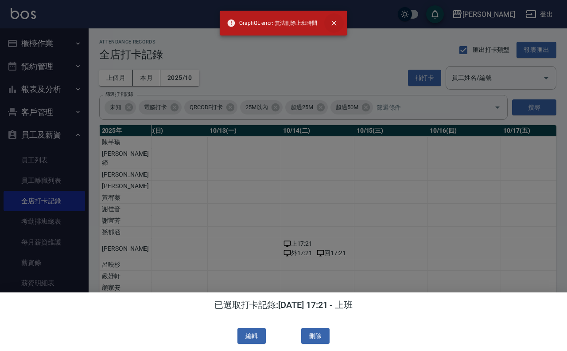
click at [337, 20] on icon "close" at bounding box center [334, 23] width 9 height 9
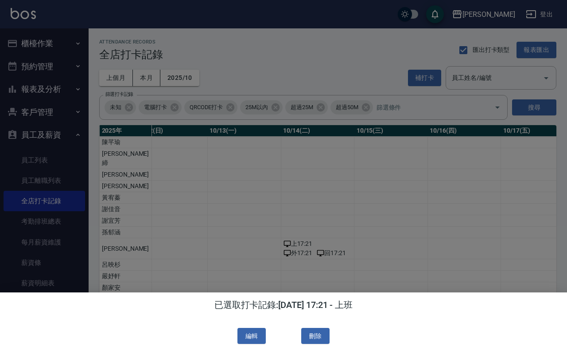
click at [351, 192] on div at bounding box center [283, 175] width 567 height 351
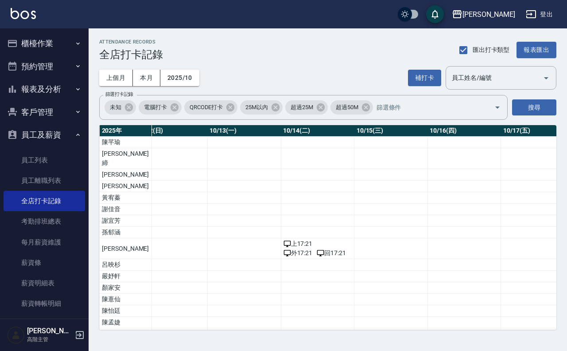
scroll to position [20, 931]
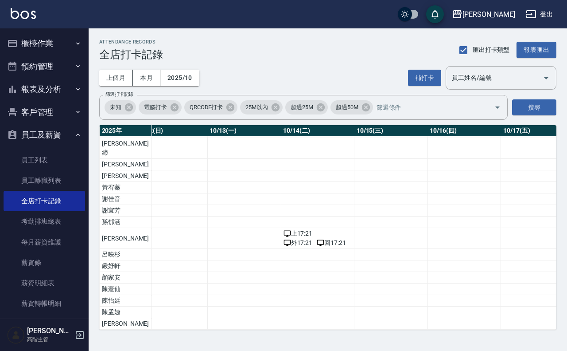
click at [26, 8] on img at bounding box center [23, 13] width 25 height 11
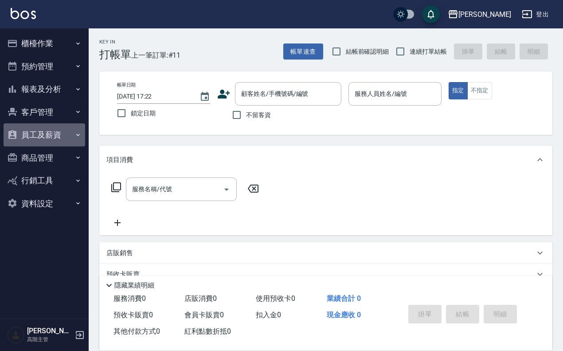
click at [62, 137] on button "員工及薪資" at bounding box center [45, 134] width 82 height 23
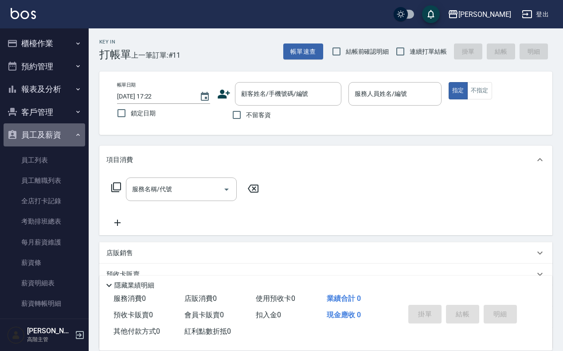
click at [62, 137] on button "員工及薪資" at bounding box center [45, 134] width 82 height 23
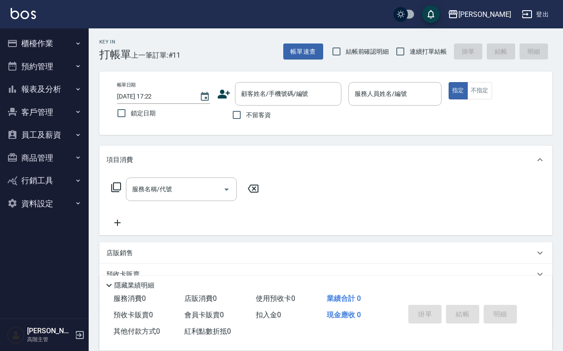
click at [62, 137] on button "員工及薪資" at bounding box center [45, 134] width 82 height 23
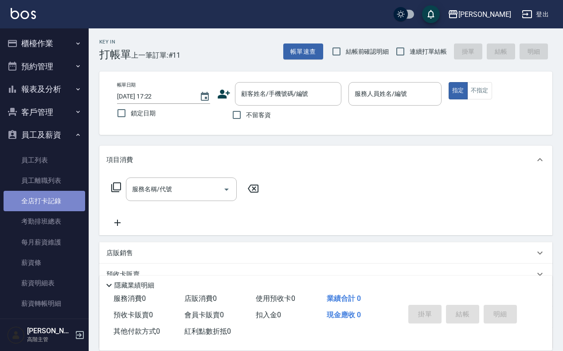
click at [56, 203] on link "全店打卡記錄" at bounding box center [45, 201] width 82 height 20
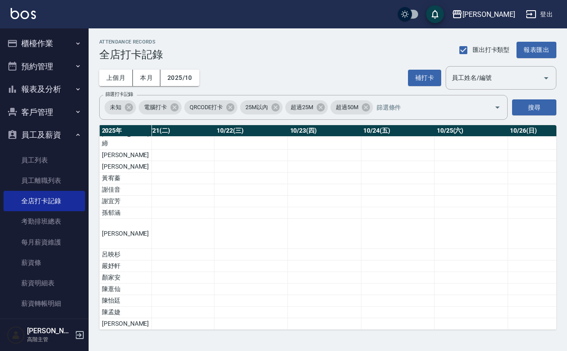
scroll to position [29, 1564]
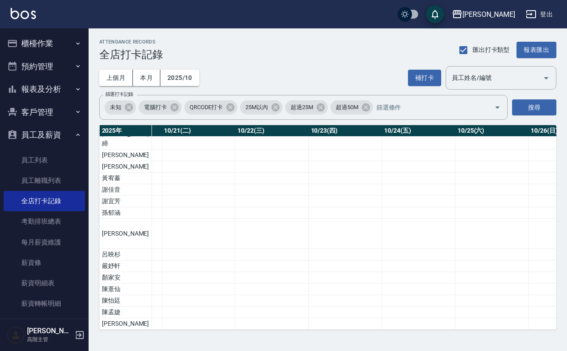
click at [456, 306] on td "a dense table" at bounding box center [493, 312] width 74 height 12
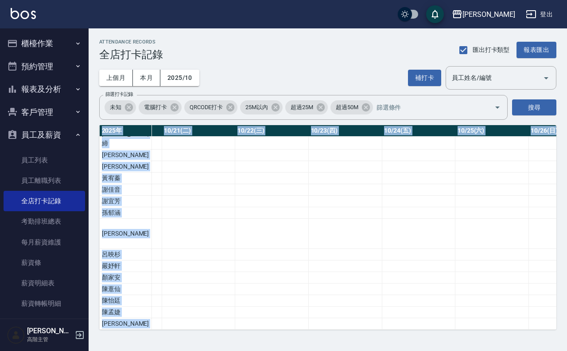
drag, startPoint x: 437, startPoint y: 320, endPoint x: 411, endPoint y: 324, distance: 25.9
click at [411, 324] on div "2025 年 總打卡天數 曠職天數 總遲到分鐘數 10/01(三) 10/02(四) 10/03(五) 10/04(六) 10/05(日) 10/06(一) …" at bounding box center [327, 227] width 457 height 204
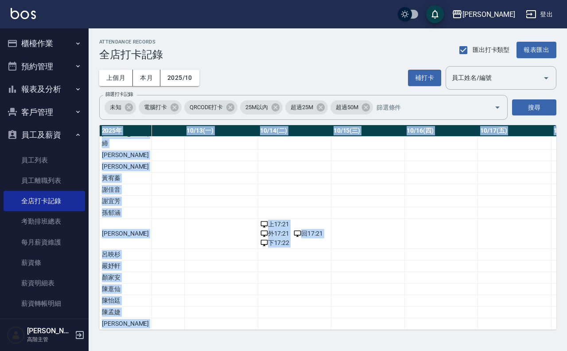
scroll to position [29, 895]
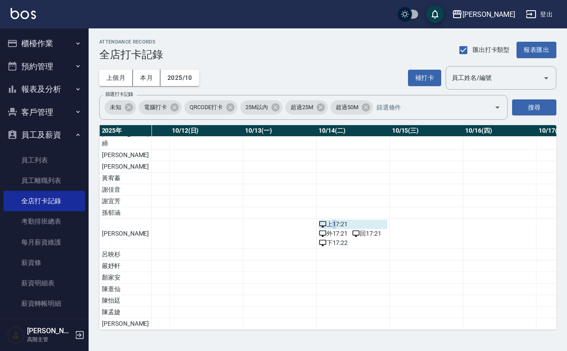
click at [319, 219] on div "上 17:21" at bounding box center [353, 223] width 69 height 9
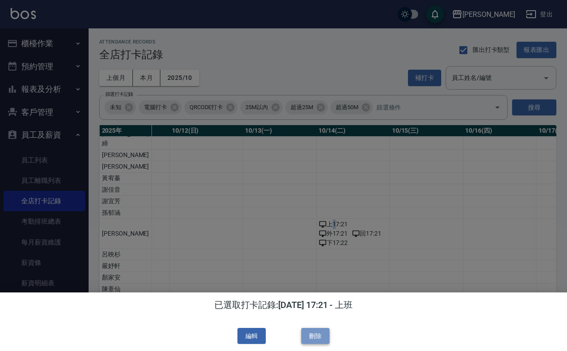
click at [323, 332] on button "刪除" at bounding box center [315, 336] width 28 height 16
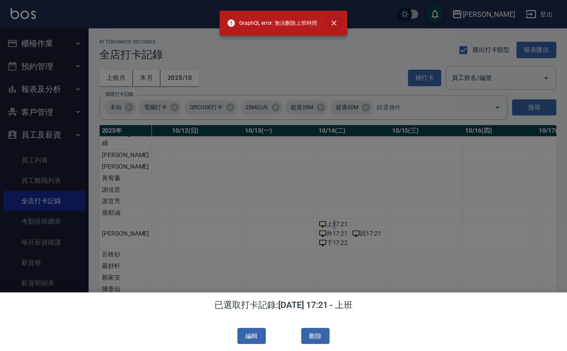
click at [332, 19] on icon "close" at bounding box center [334, 23] width 9 height 9
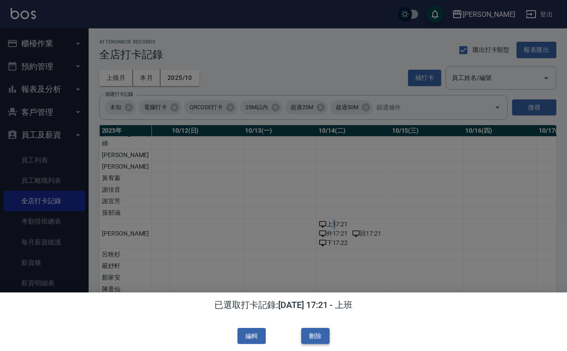
click at [308, 339] on button "刪除" at bounding box center [315, 336] width 28 height 16
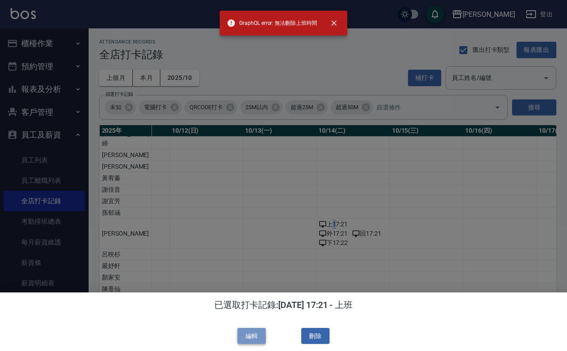
click at [263, 336] on button "編輯" at bounding box center [252, 336] width 28 height 16
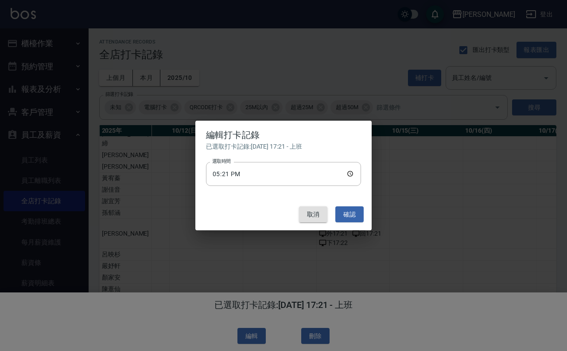
click at [324, 213] on button "取消" at bounding box center [313, 214] width 28 height 16
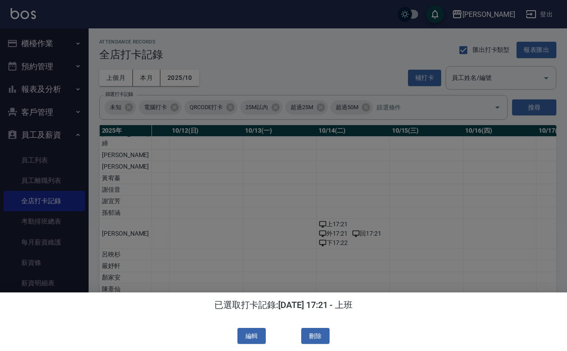
click at [447, 232] on div at bounding box center [283, 175] width 567 height 351
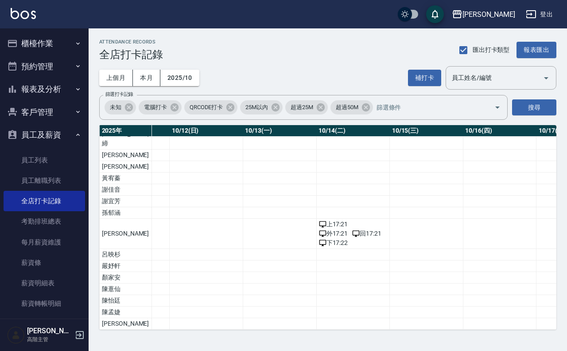
drag, startPoint x: 333, startPoint y: 213, endPoint x: 343, endPoint y: 233, distance: 22.4
click at [343, 249] on td "a dense table" at bounding box center [353, 255] width 74 height 12
click at [333, 238] on div "下 17:22" at bounding box center [353, 242] width 69 height 9
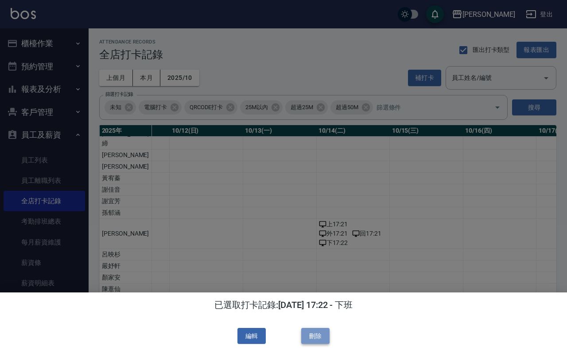
click at [319, 343] on button "刪除" at bounding box center [315, 336] width 28 height 16
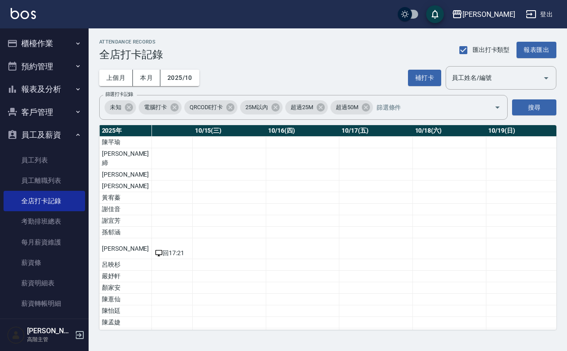
scroll to position [0, 736]
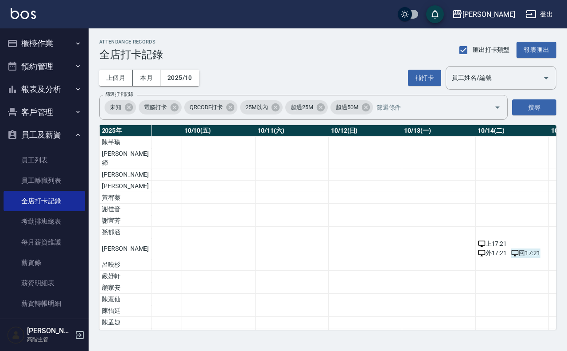
click at [511, 248] on span "回 17:21" at bounding box center [525, 252] width 29 height 9
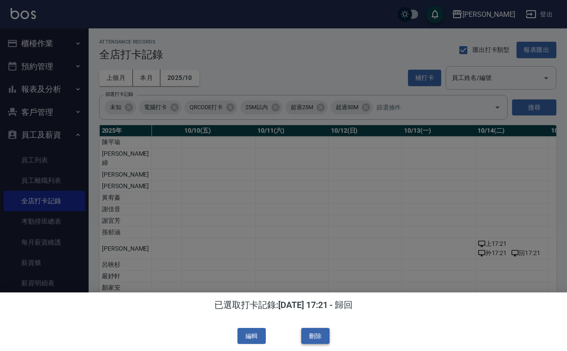
click at [329, 332] on button "刪除" at bounding box center [315, 336] width 28 height 16
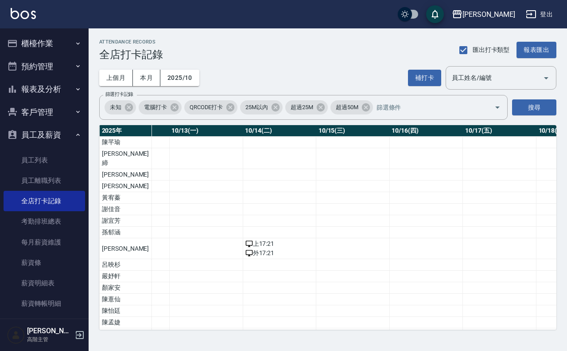
scroll to position [0, 963]
click at [258, 248] on div "外 17:21" at bounding box center [286, 252] width 69 height 9
click at [252, 248] on span "外 17:21" at bounding box center [266, 252] width 29 height 9
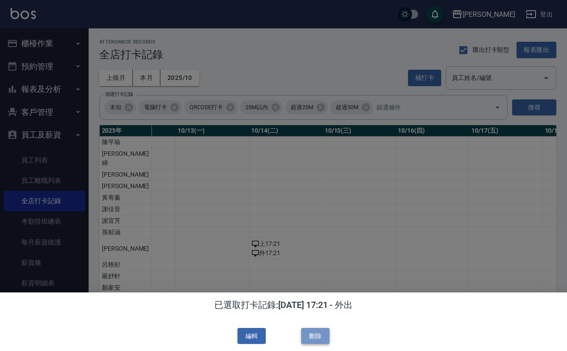
click at [308, 338] on button "刪除" at bounding box center [315, 336] width 28 height 16
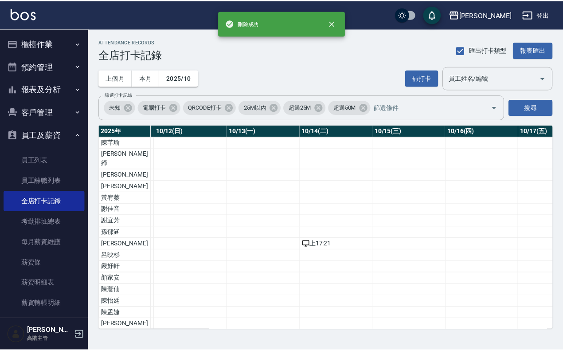
scroll to position [0, 907]
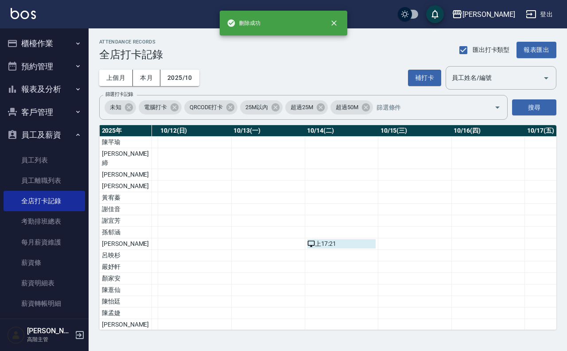
click at [315, 239] on div "上 17:21" at bounding box center [342, 243] width 69 height 9
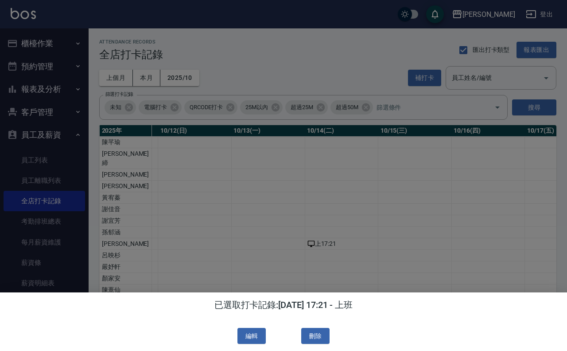
click at [308, 326] on div "已選取打卡記錄: 2025/10/14 17:21 - 上班 編輯 刪除" at bounding box center [283, 321] width 567 height 59
click at [319, 345] on div "已選取打卡記錄: 2025/10/14 17:21 - 上班 編輯 刪除" at bounding box center [283, 321] width 567 height 59
click at [316, 336] on button "刪除" at bounding box center [315, 336] width 28 height 16
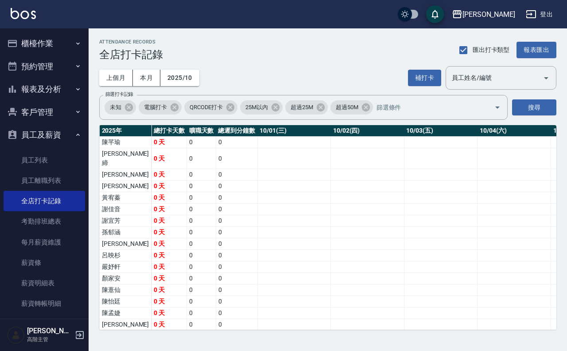
click at [8, 5] on div "[PERSON_NAME]出" at bounding box center [283, 14] width 567 height 28
click at [24, 12] on img at bounding box center [23, 13] width 25 height 11
